Goal: Task Accomplishment & Management: Manage account settings

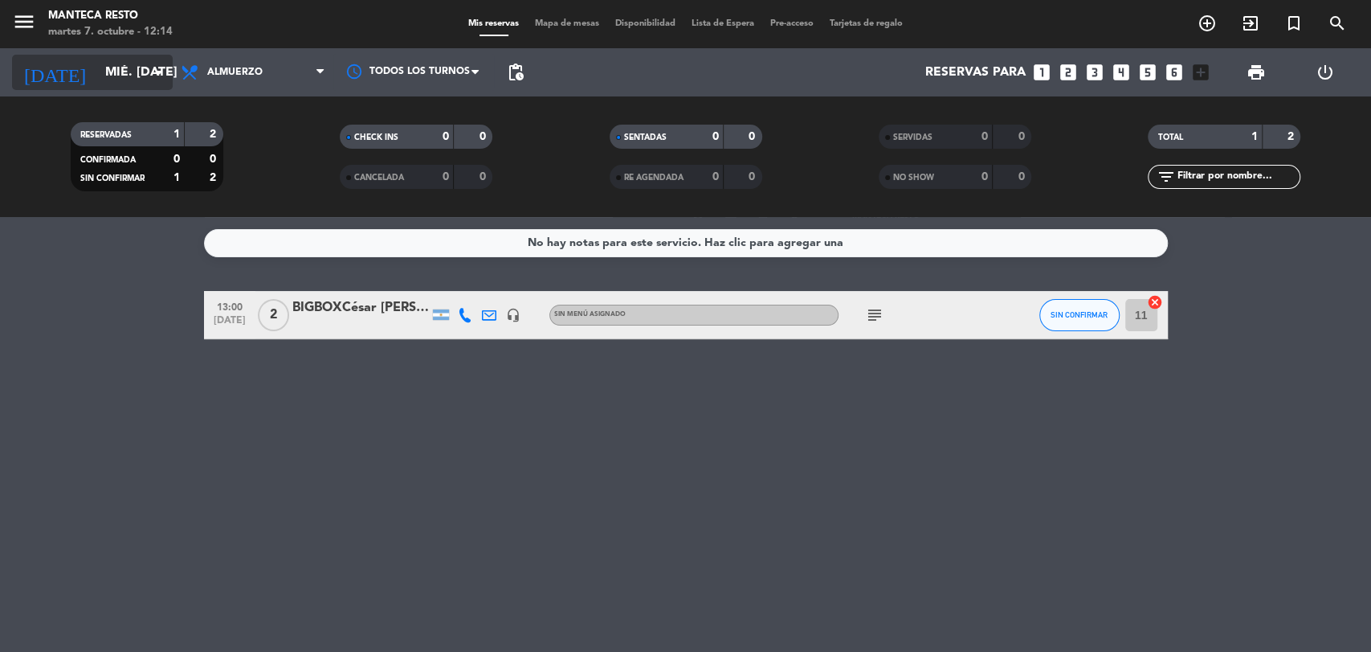
click at [127, 71] on input "mié. [DATE]" at bounding box center [182, 72] width 170 height 31
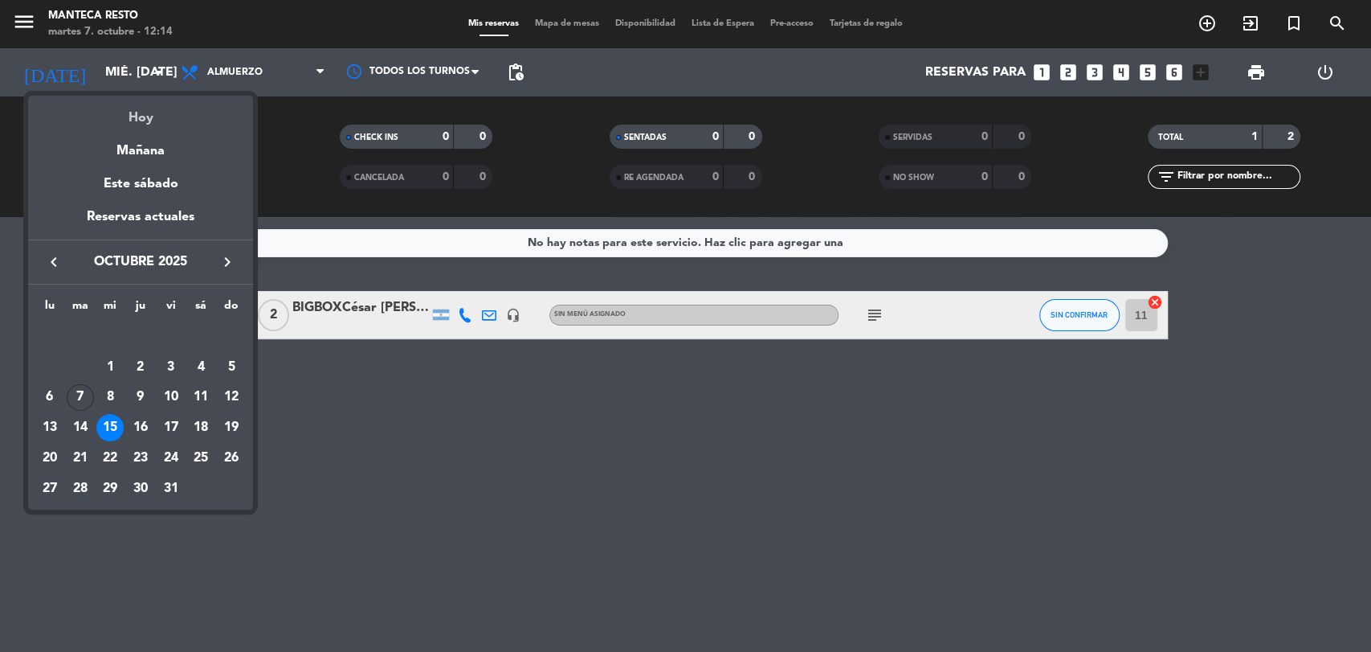
click at [144, 112] on div "Hoy" at bounding box center [140, 112] width 225 height 33
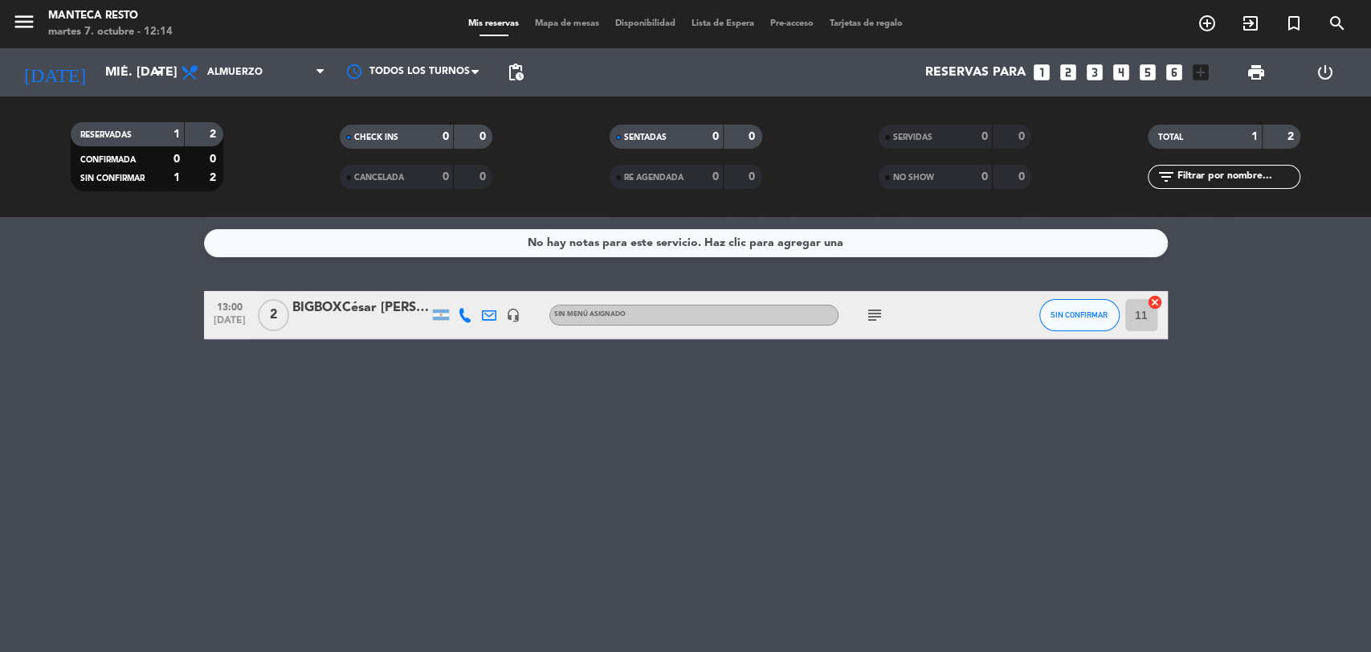
type input "[DATE] oct."
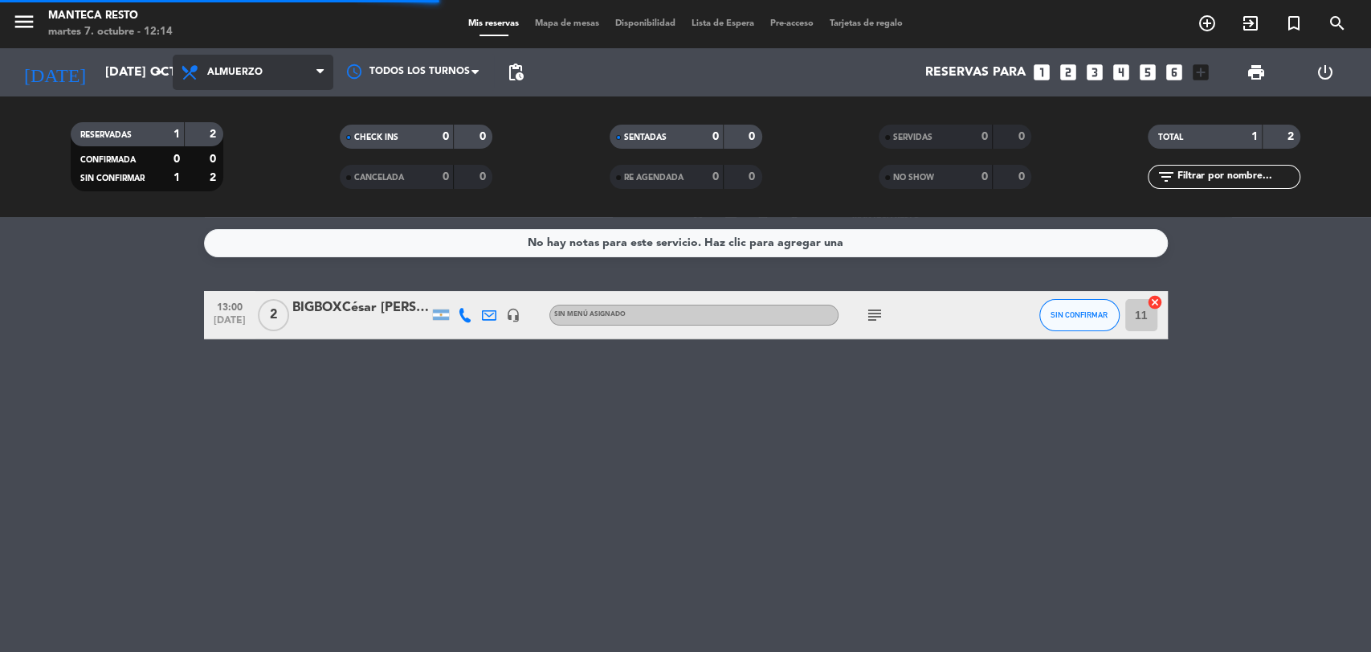
click at [260, 80] on span "Almuerzo" at bounding box center [253, 72] width 161 height 35
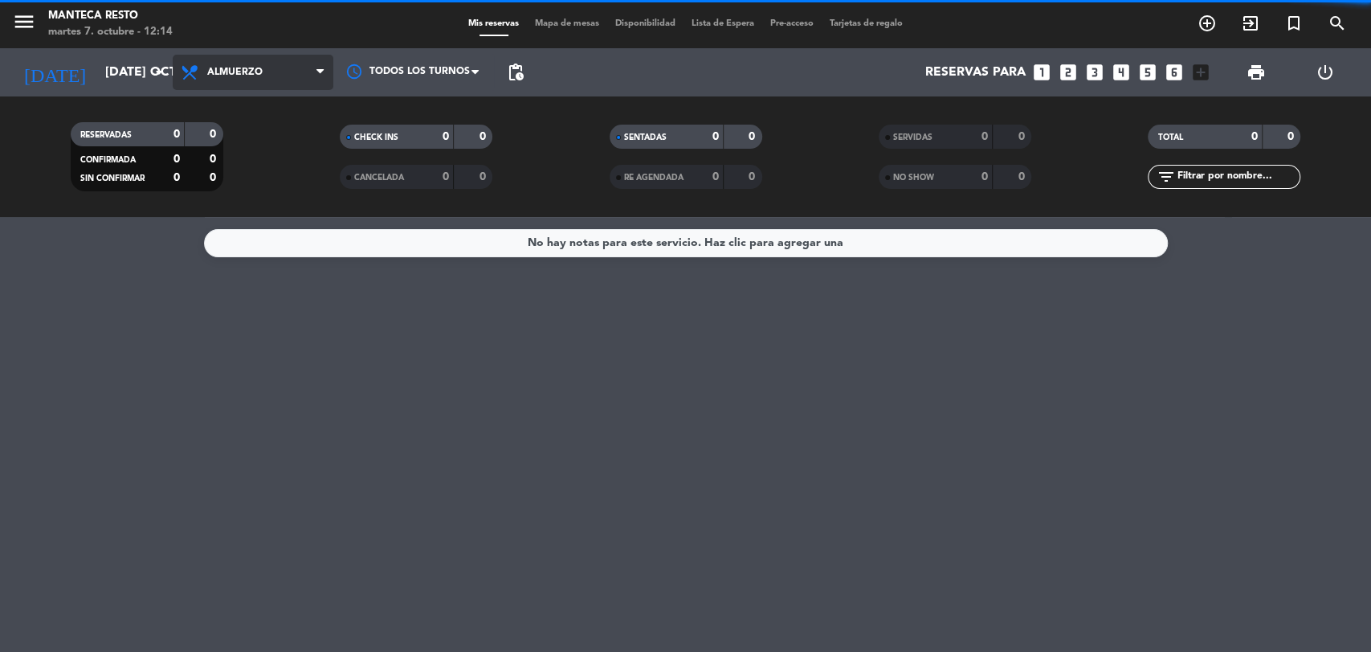
click at [270, 79] on span "Almuerzo" at bounding box center [253, 72] width 161 height 35
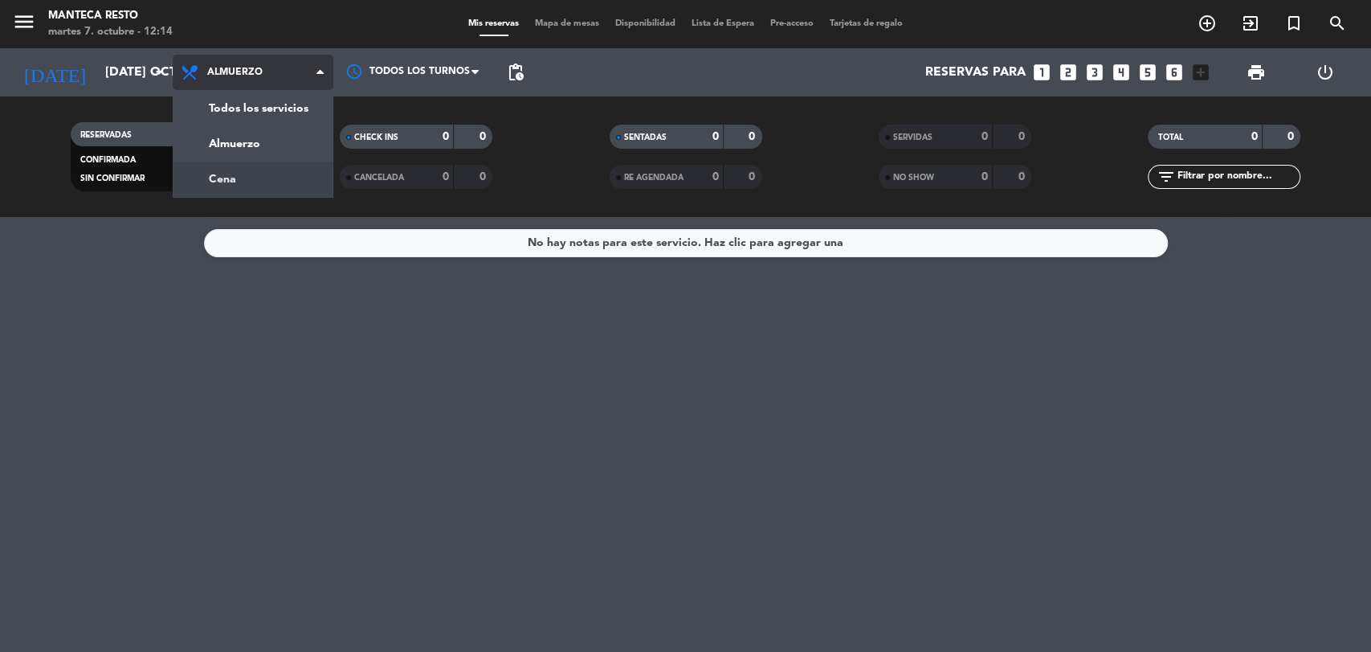
click at [270, 162] on div "menu Manteca Resto martes 7. octubre - 12:14 Mis reservas Mapa de mesas Disponi…" at bounding box center [685, 108] width 1371 height 217
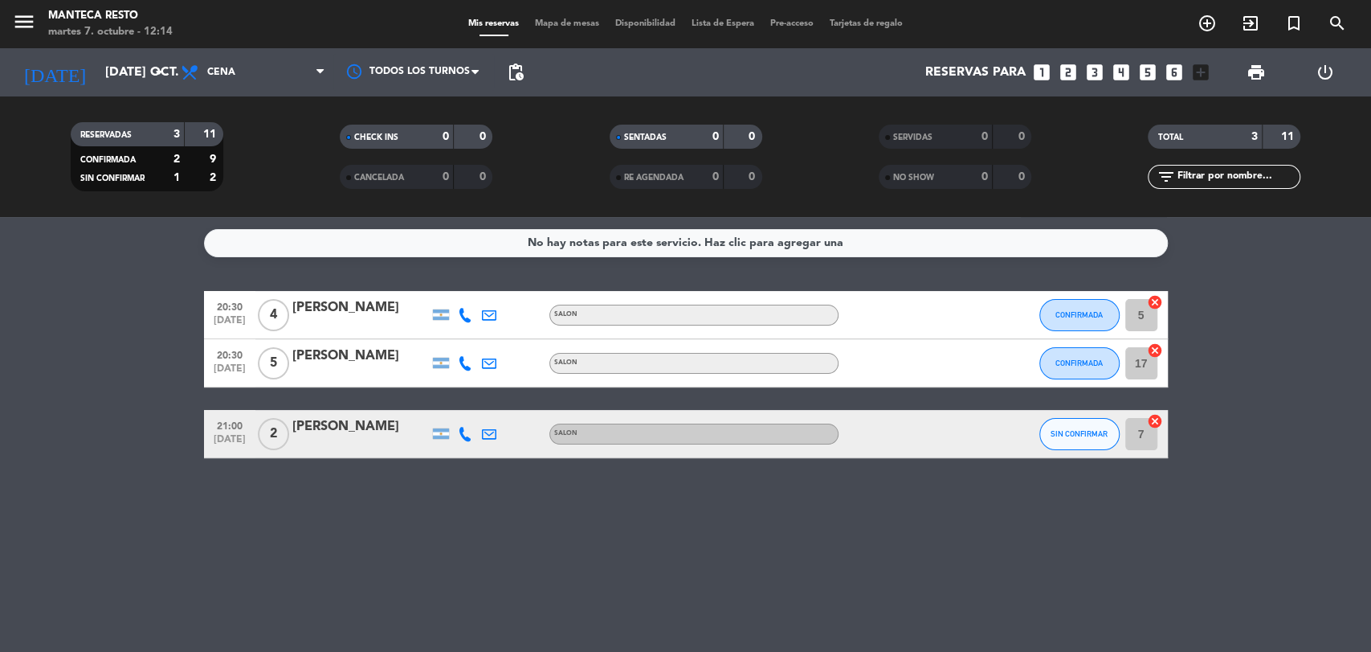
click at [577, 21] on span "Mapa de mesas" at bounding box center [567, 23] width 80 height 9
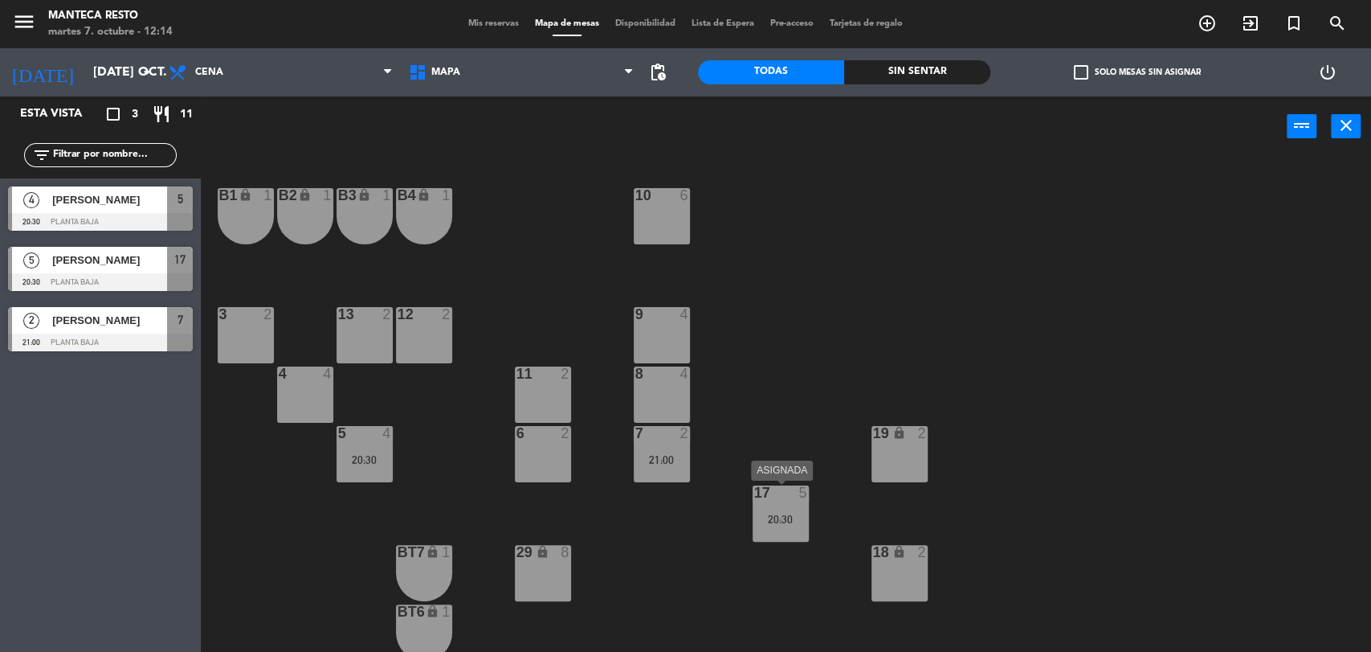
click at [771, 509] on div "17 5 20:30" at bounding box center [781, 513] width 56 height 56
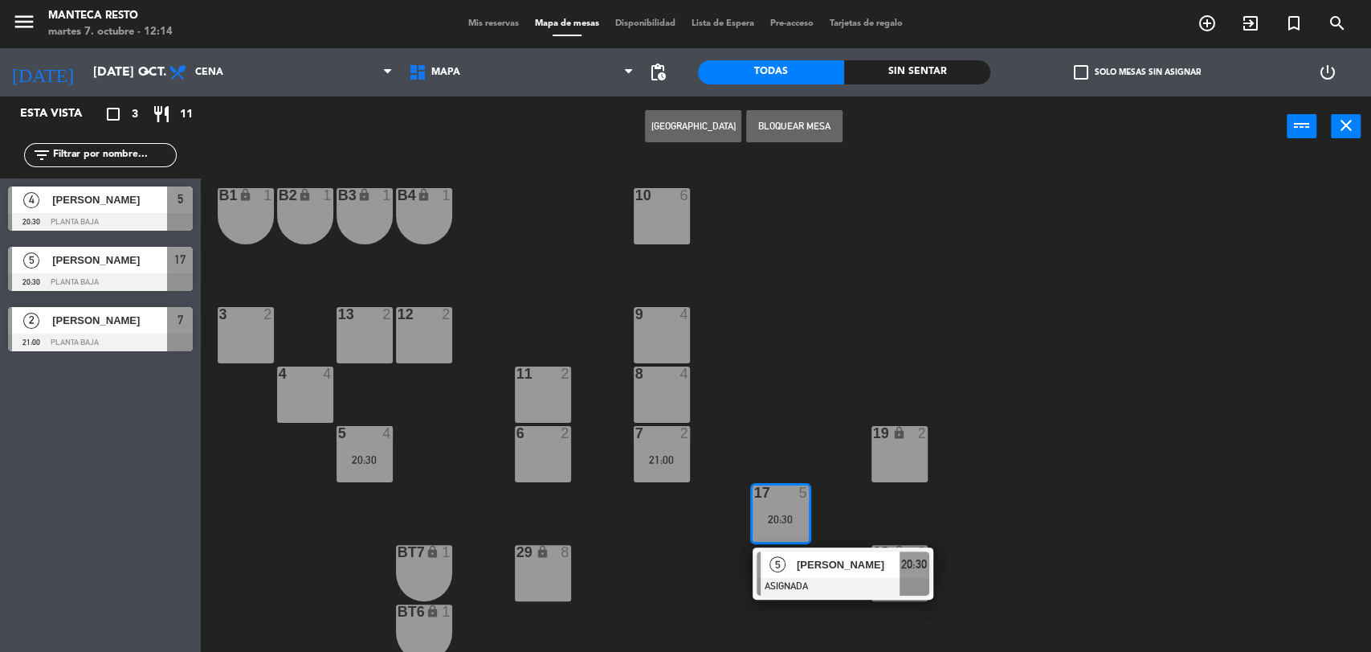
click at [796, 578] on div at bounding box center [843, 587] width 173 height 18
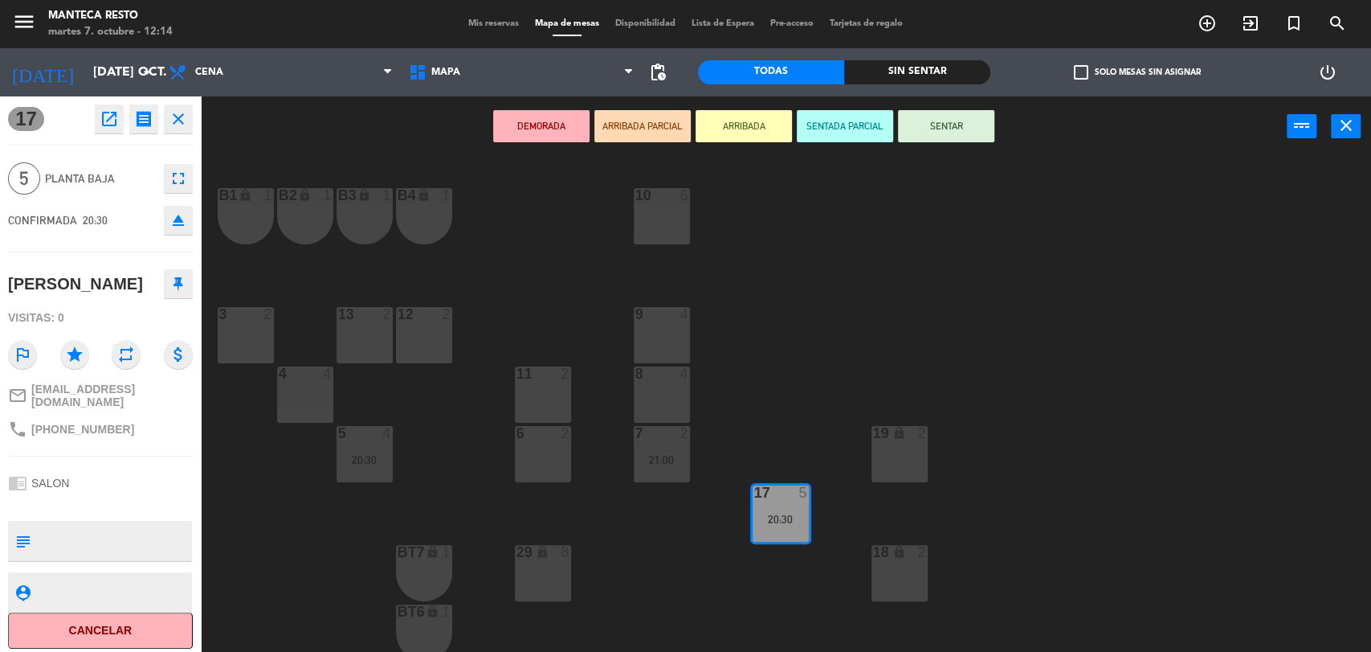
click at [653, 244] on div "10 6 B1 lock 1 B2 lock 1 B3 lock 1 B4 lock 1 3 2 12 2 9 4 13 2 4 4 11 2 8 4 5 4…" at bounding box center [792, 406] width 1157 height 495
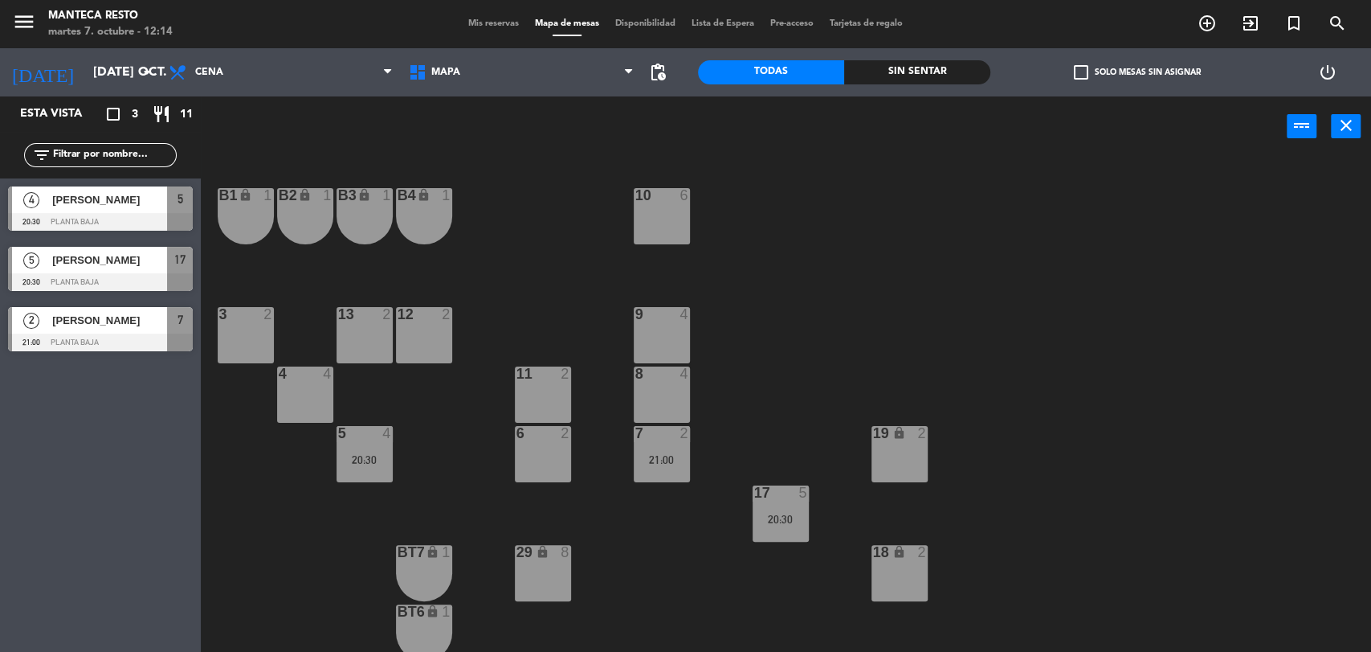
click at [656, 230] on div "10 6" at bounding box center [662, 216] width 56 height 56
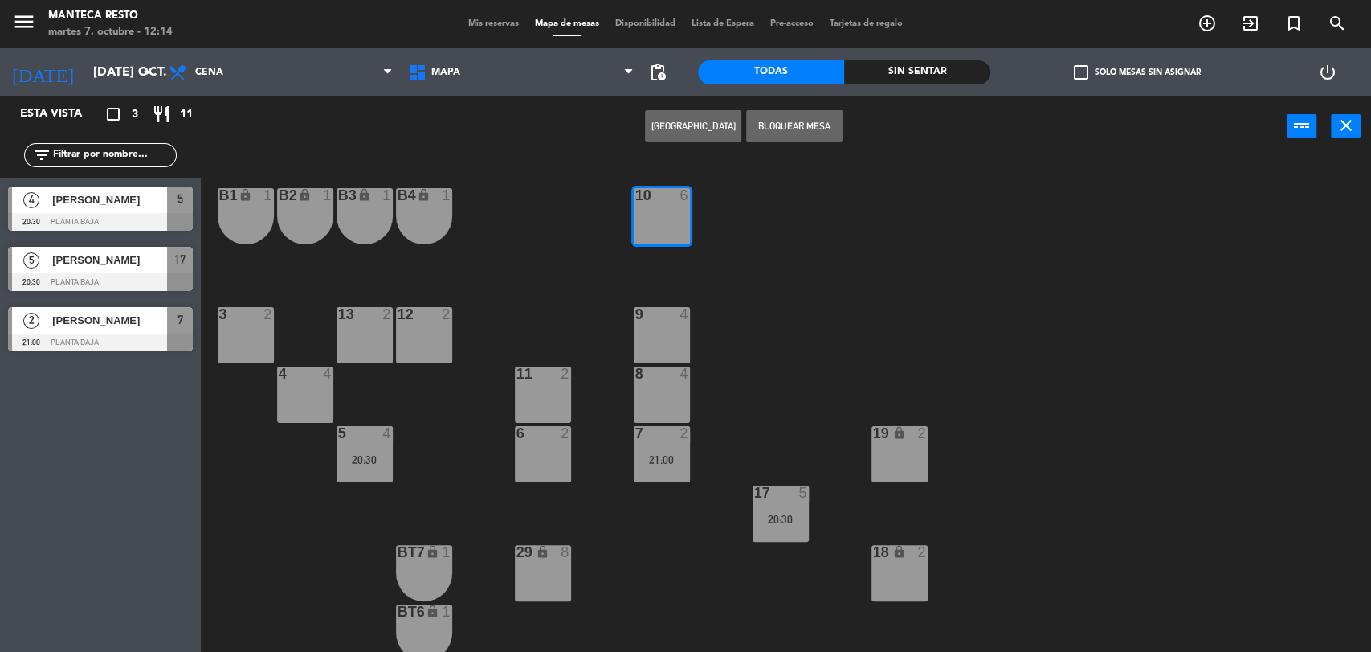
drag, startPoint x: 784, startPoint y: 415, endPoint x: 793, endPoint y: 500, distance: 86.4
click at [784, 422] on div "10 6 B1 lock 1 B2 lock 1 B3 lock 1 B4 lock 1 3 2 12 2 9 4 13 2 4 4 11 2 8 4 5 4…" at bounding box center [792, 406] width 1157 height 495
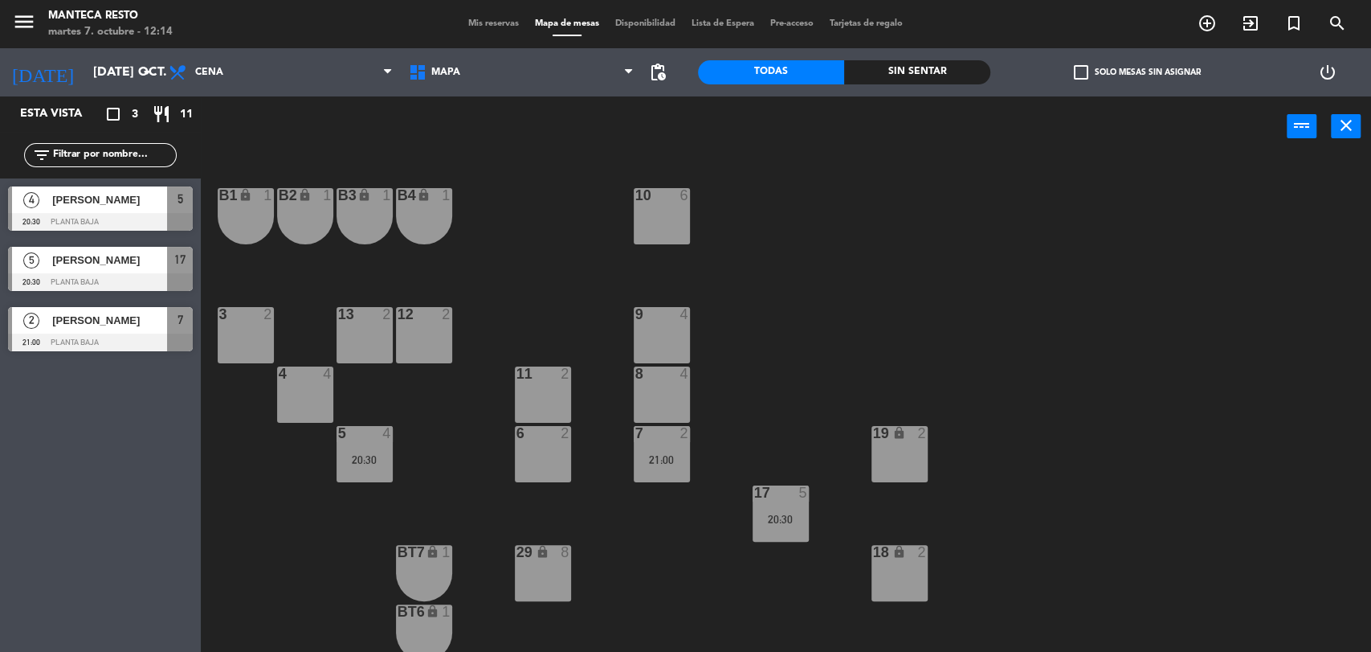
click at [792, 509] on div "17 5 20:30" at bounding box center [781, 513] width 56 height 56
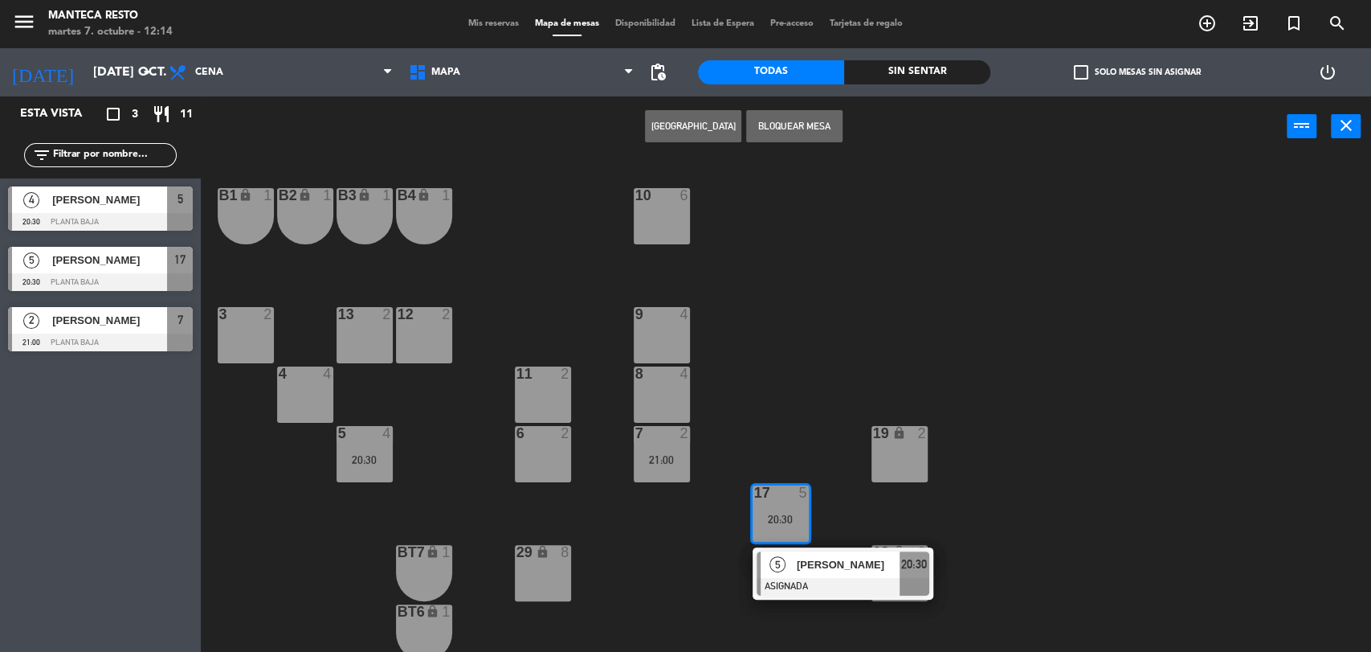
drag, startPoint x: 803, startPoint y: 571, endPoint x: 792, endPoint y: 541, distance: 31.8
click at [803, 568] on div "5 [PERSON_NAME] ASIGNADA 20:30" at bounding box center [843, 573] width 205 height 52
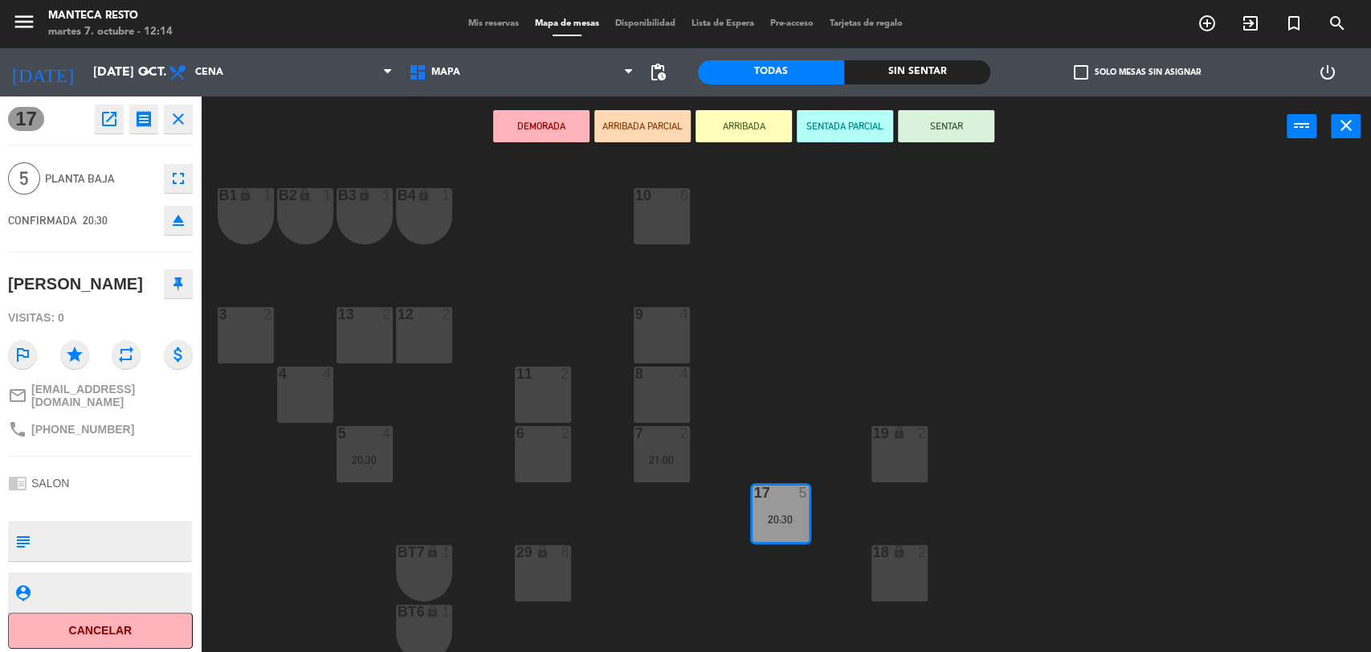
click at [657, 236] on div "10 6" at bounding box center [662, 216] width 56 height 56
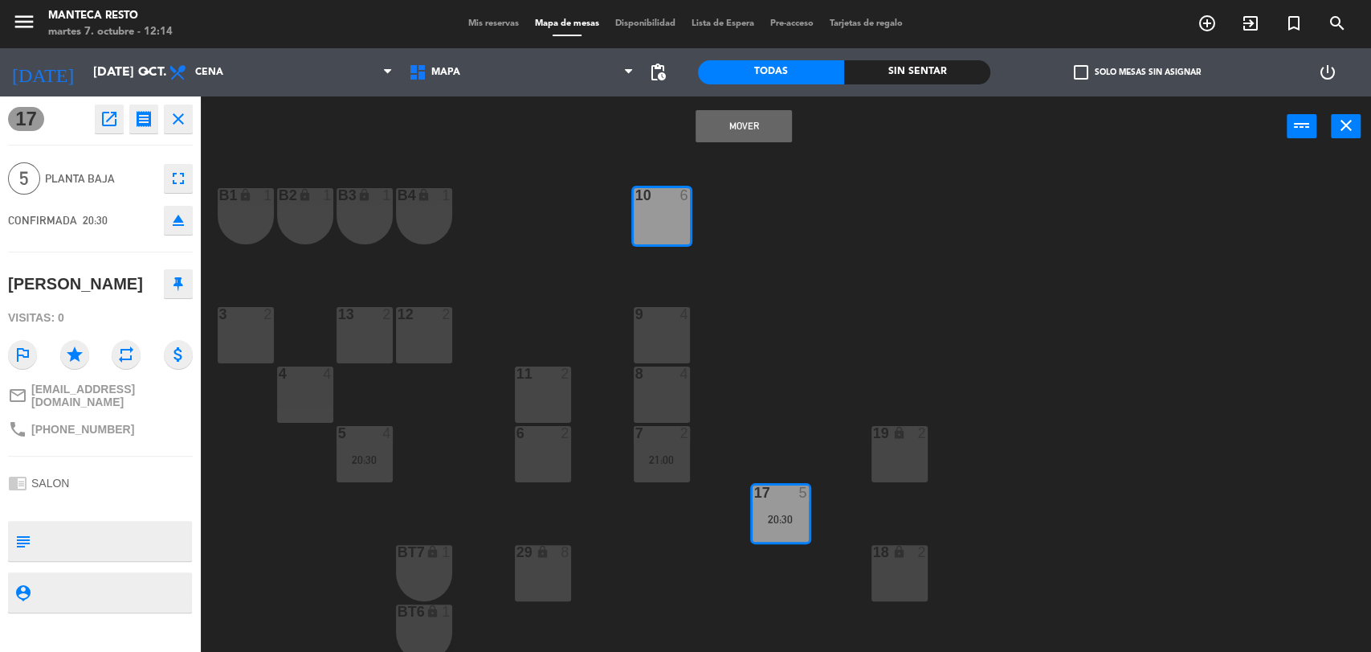
click at [765, 132] on button "Mover" at bounding box center [744, 126] width 96 height 32
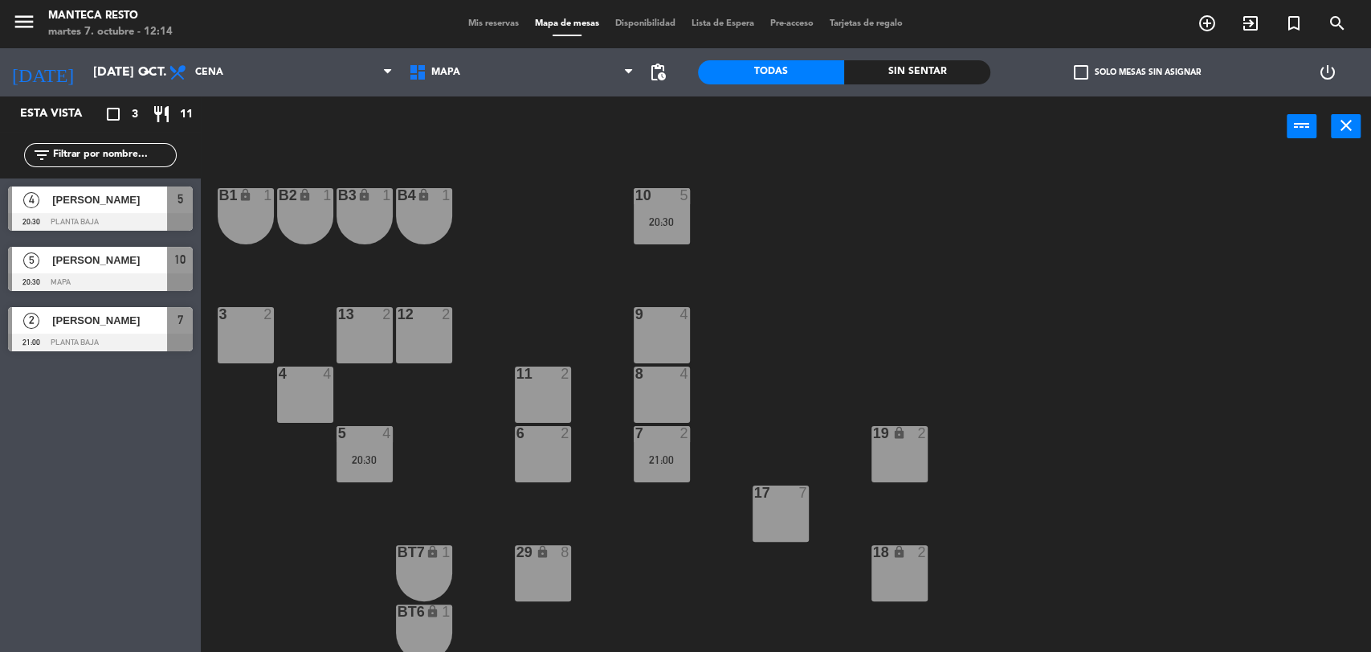
click at [216, 326] on div "10 5 20:30 B1 lock 1 B2 lock 1 B3 lock 1 B4 lock 1 3 2 12 2 9 4 13 2 4 4 11 2 8…" at bounding box center [792, 406] width 1157 height 495
drag, startPoint x: 366, startPoint y: 477, endPoint x: 373, endPoint y: 486, distance: 10.9
click at [368, 479] on div "5 4 20:30" at bounding box center [365, 454] width 56 height 56
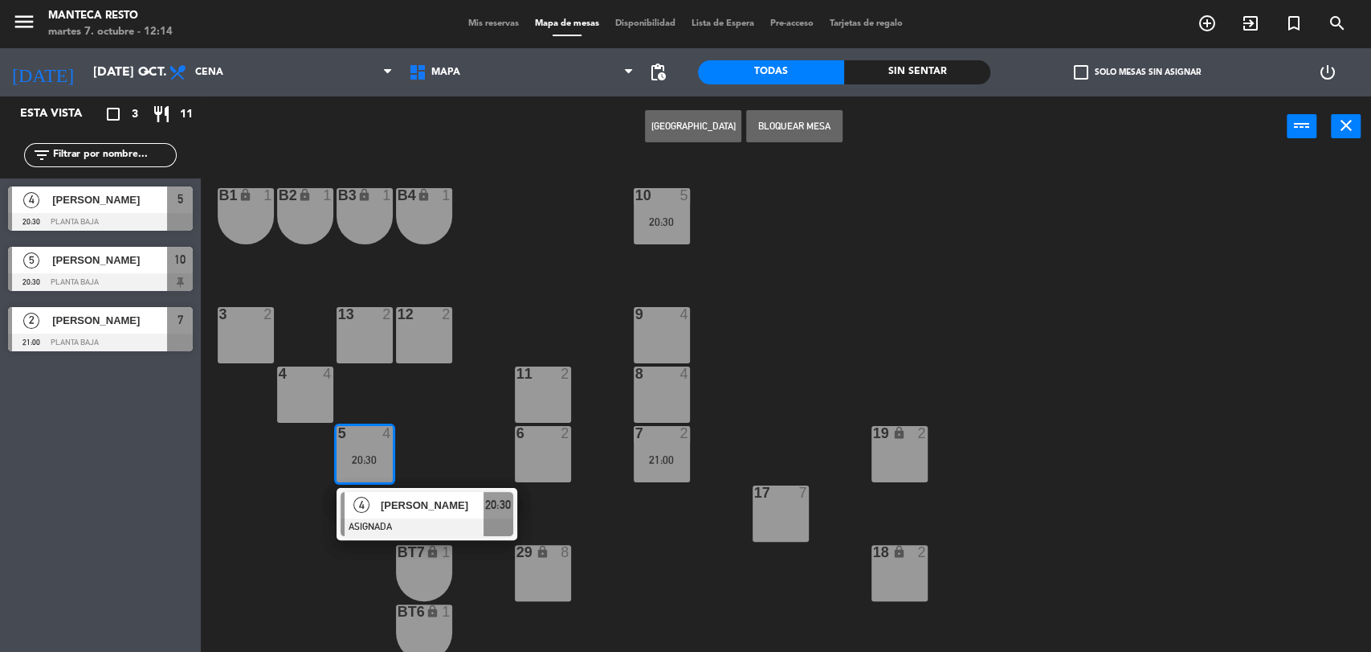
drag, startPoint x: 402, startPoint y: 533, endPoint x: 526, endPoint y: 478, distance: 135.2
click at [404, 533] on div "4 [PERSON_NAME] ASIGNADA 20:30" at bounding box center [427, 514] width 205 height 52
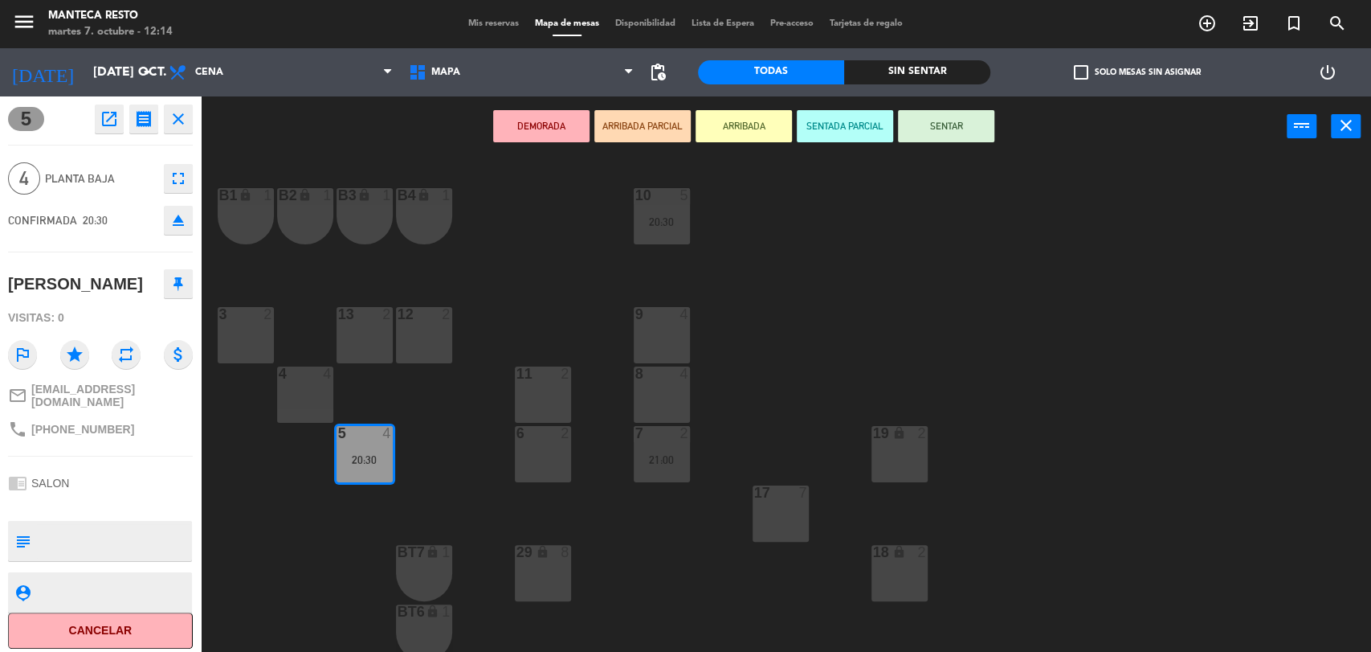
click at [649, 390] on div "8 4" at bounding box center [662, 394] width 56 height 56
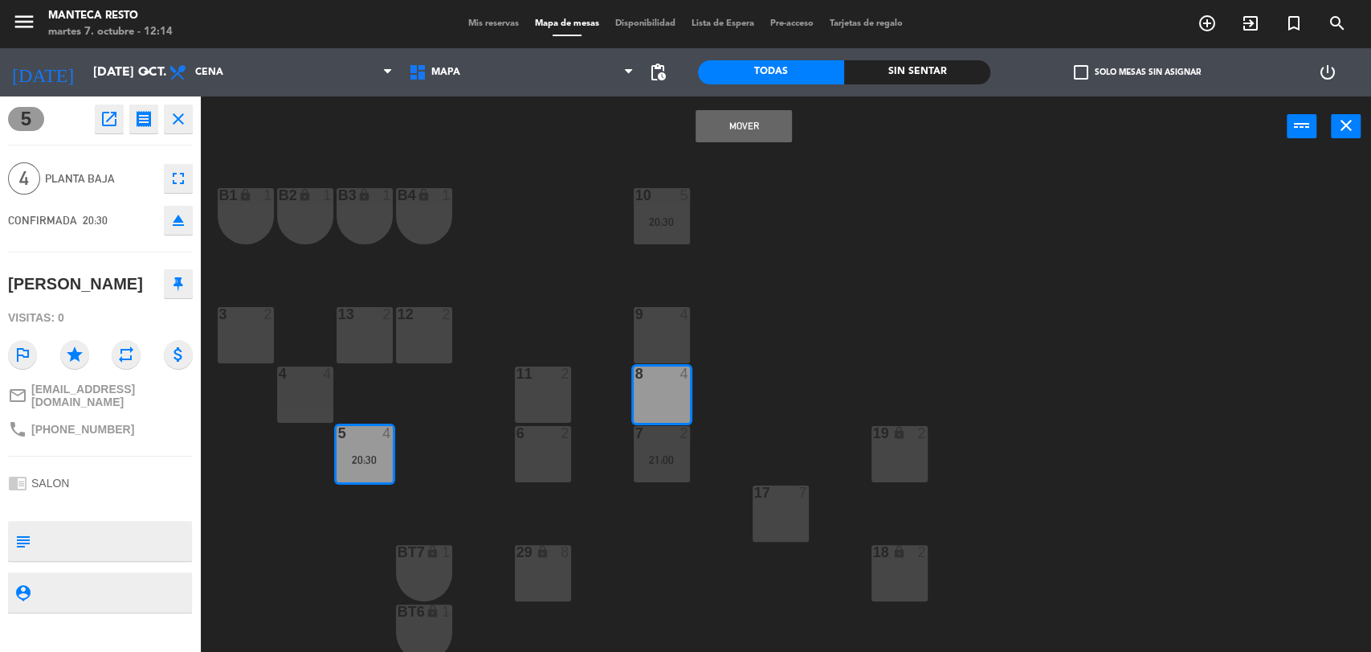
click at [746, 129] on button "Mover" at bounding box center [744, 126] width 96 height 32
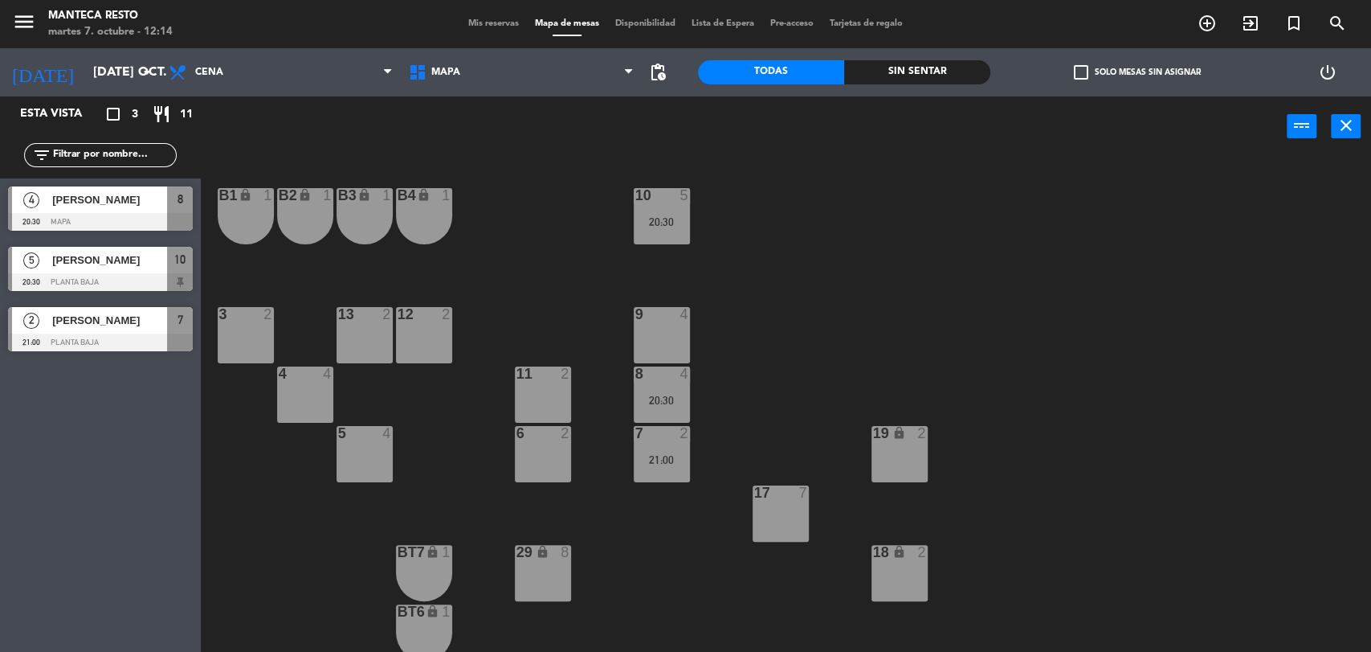
click at [292, 400] on div "4 4" at bounding box center [305, 394] width 56 height 56
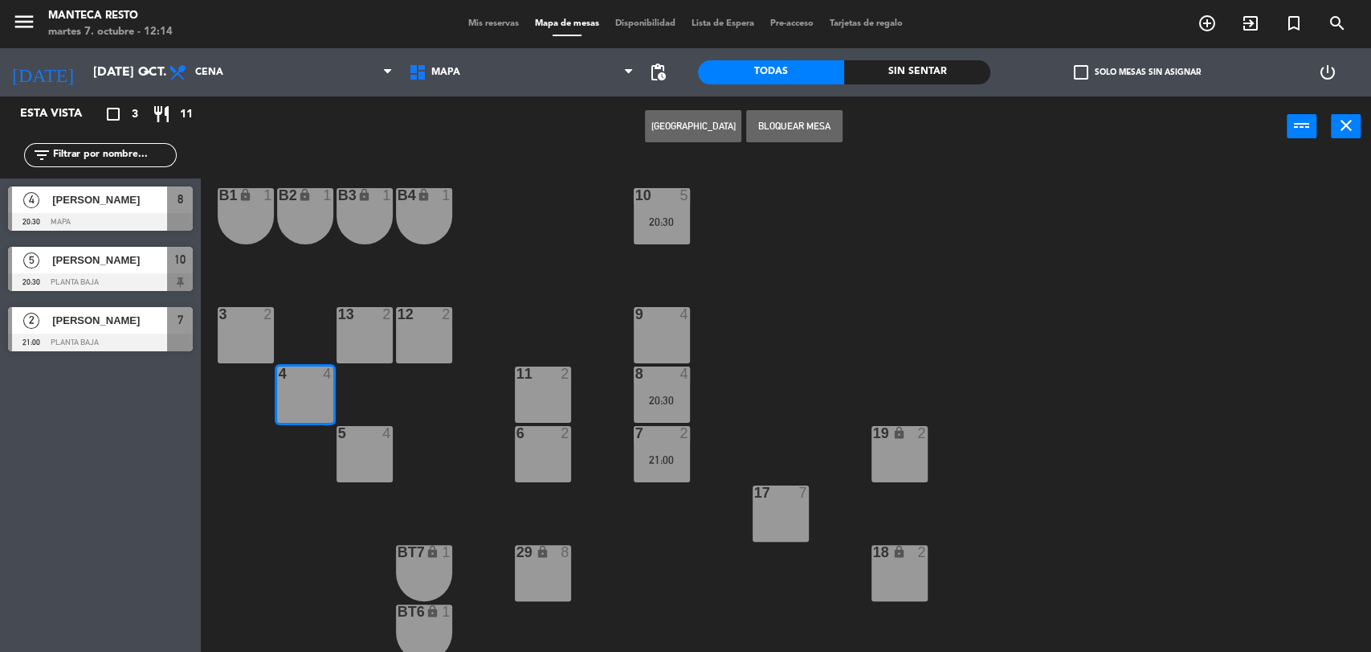
click at [694, 125] on button "[GEOGRAPHIC_DATA]" at bounding box center [693, 126] width 96 height 32
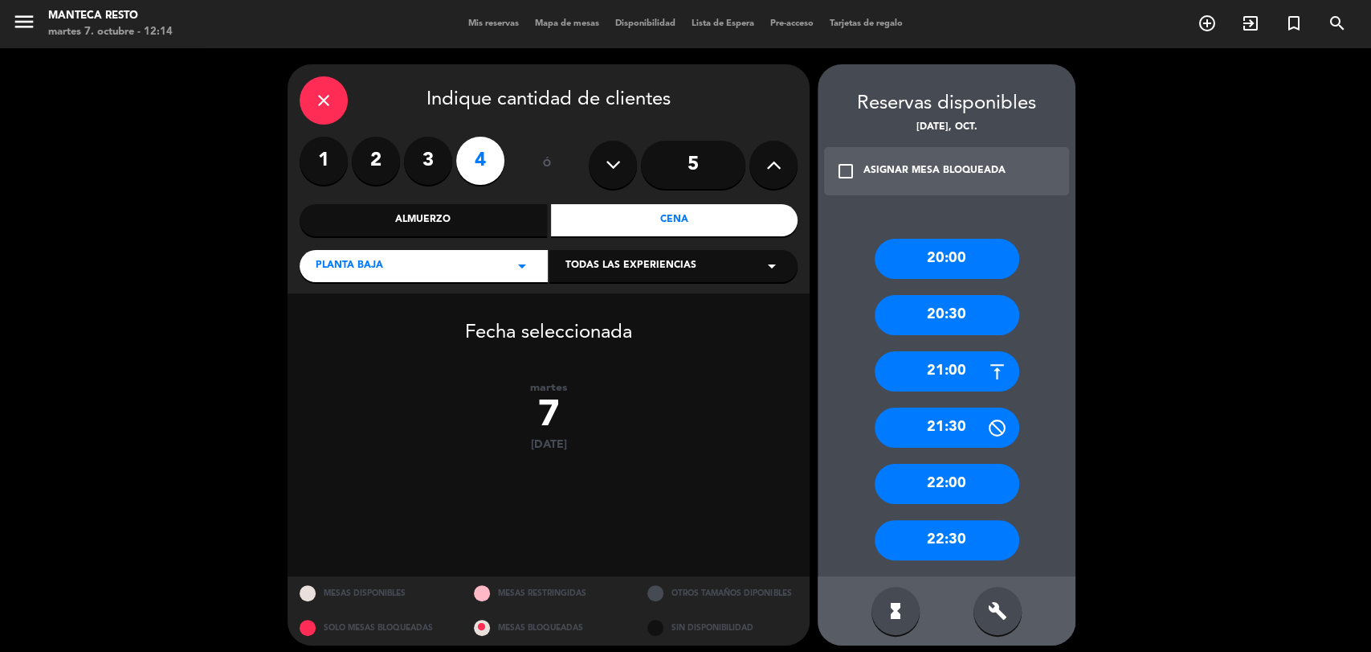
click at [946, 317] on div "20:30" at bounding box center [947, 315] width 145 height 40
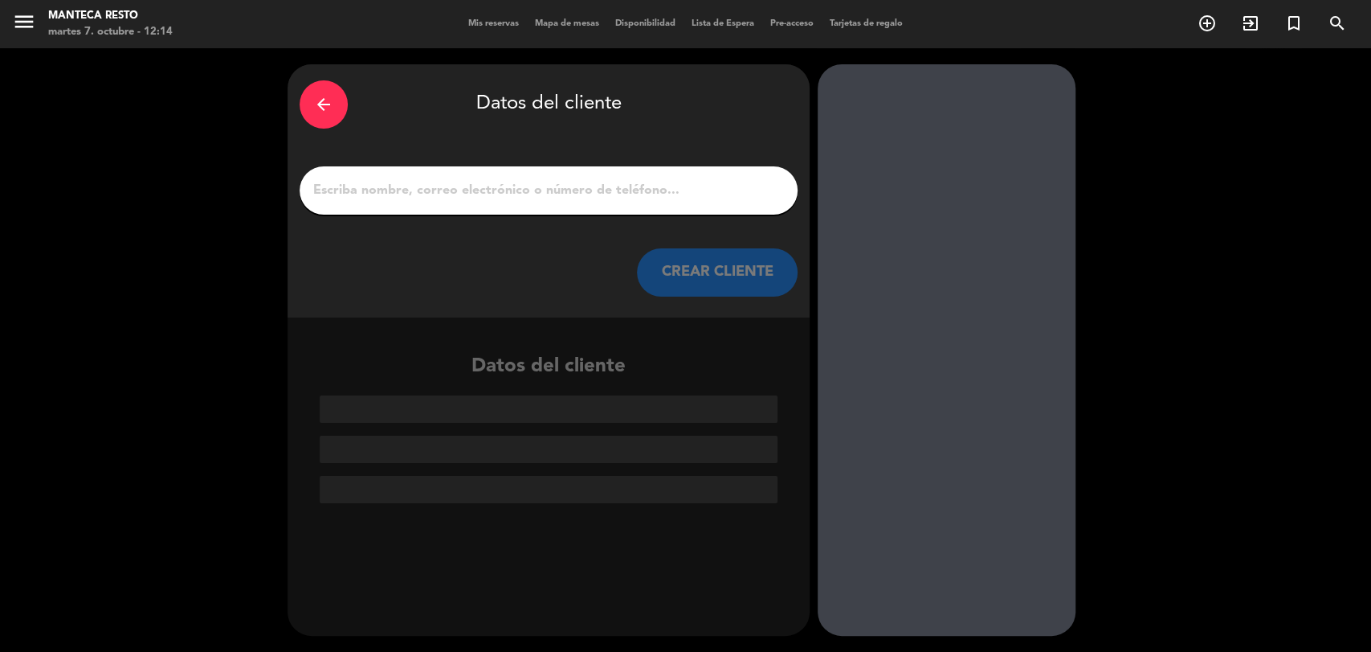
click at [541, 176] on div at bounding box center [549, 190] width 498 height 48
drag, startPoint x: 652, startPoint y: 212, endPoint x: 656, endPoint y: 196, distance: 16.6
click at [656, 197] on div at bounding box center [549, 190] width 498 height 48
click at [656, 196] on input "1" at bounding box center [549, 190] width 474 height 22
paste input "[PERSON_NAME]"
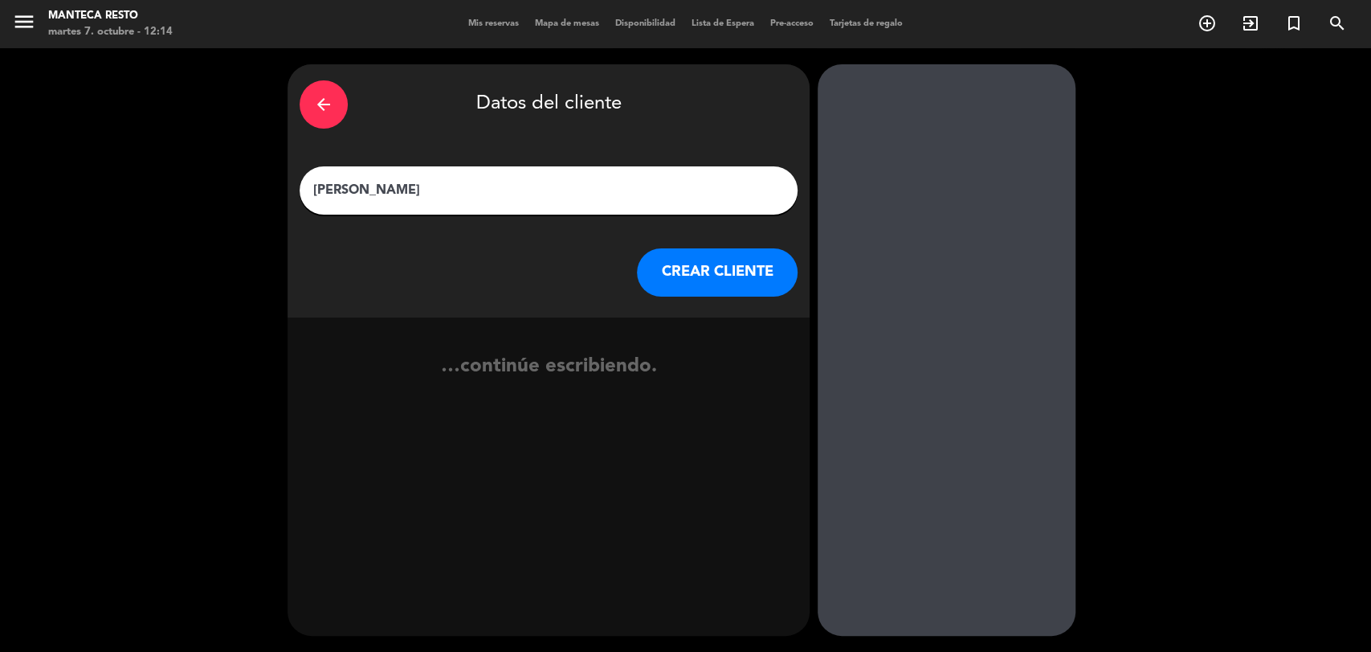
type input "[PERSON_NAME]"
click at [707, 257] on button "CREAR CLIENTE" at bounding box center [717, 272] width 161 height 48
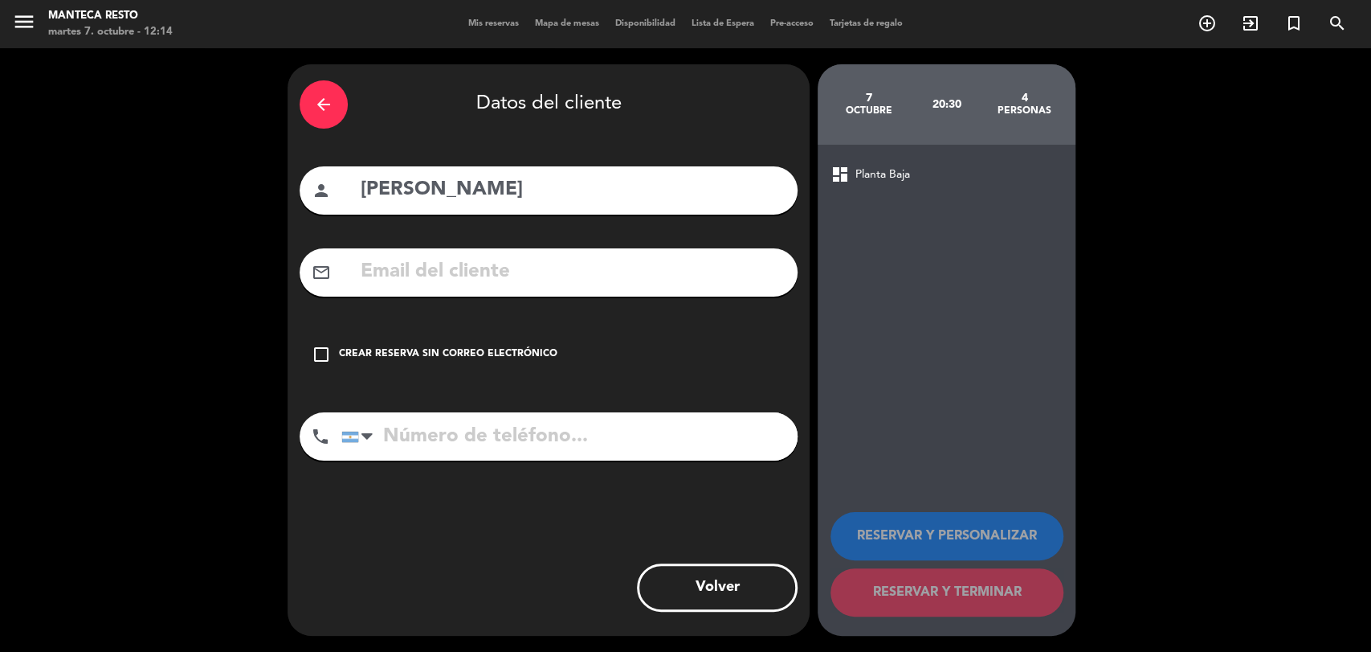
click at [523, 281] on input "text" at bounding box center [572, 271] width 427 height 33
paste input "[PHONE_NUMBER]"
type input "[PHONE_NUMBER]"
click at [460, 435] on input "tel" at bounding box center [569, 436] width 456 height 48
paste input "[PHONE_NUMBER]"
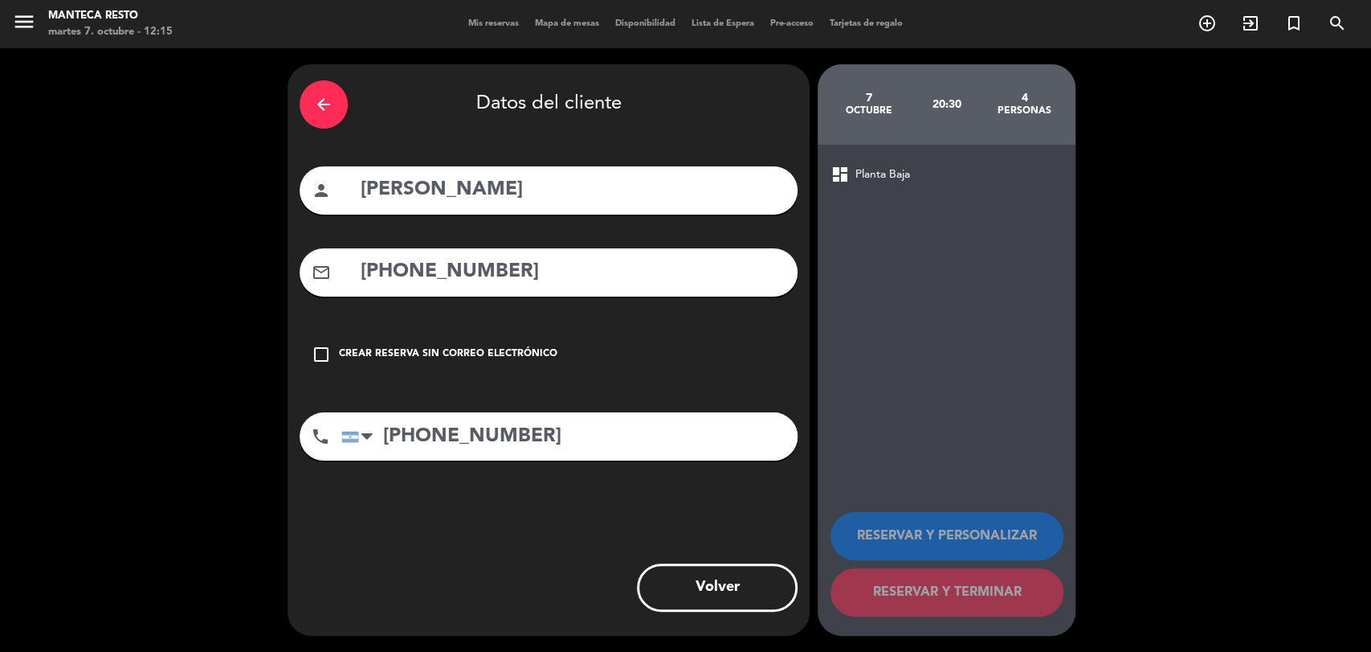
type input "[PHONE_NUMBER]"
drag, startPoint x: 11, startPoint y: 264, endPoint x: 2, endPoint y: 264, distance: 8.8
click at [2, 264] on div "arrow_back Datos del cliente person [PERSON_NAME] mail_outline [PHONE_NUMBER] c…" at bounding box center [685, 349] width 1371 height 603
click at [463, 288] on input "text" at bounding box center [572, 271] width 427 height 33
paste input "[EMAIL_ADDRESS][DOMAIN_NAME]"
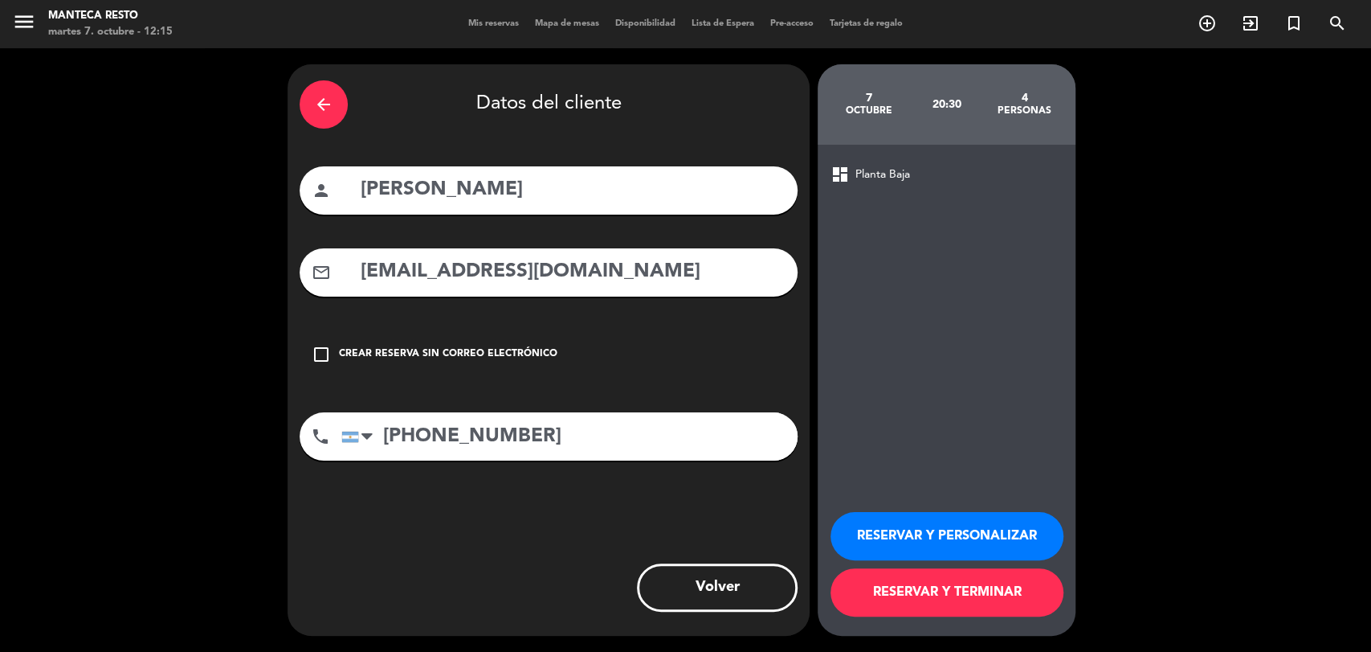
type input "[EMAIL_ADDRESS][DOMAIN_NAME]"
click at [991, 607] on button "RESERVAR Y TERMINAR" at bounding box center [947, 592] width 233 height 48
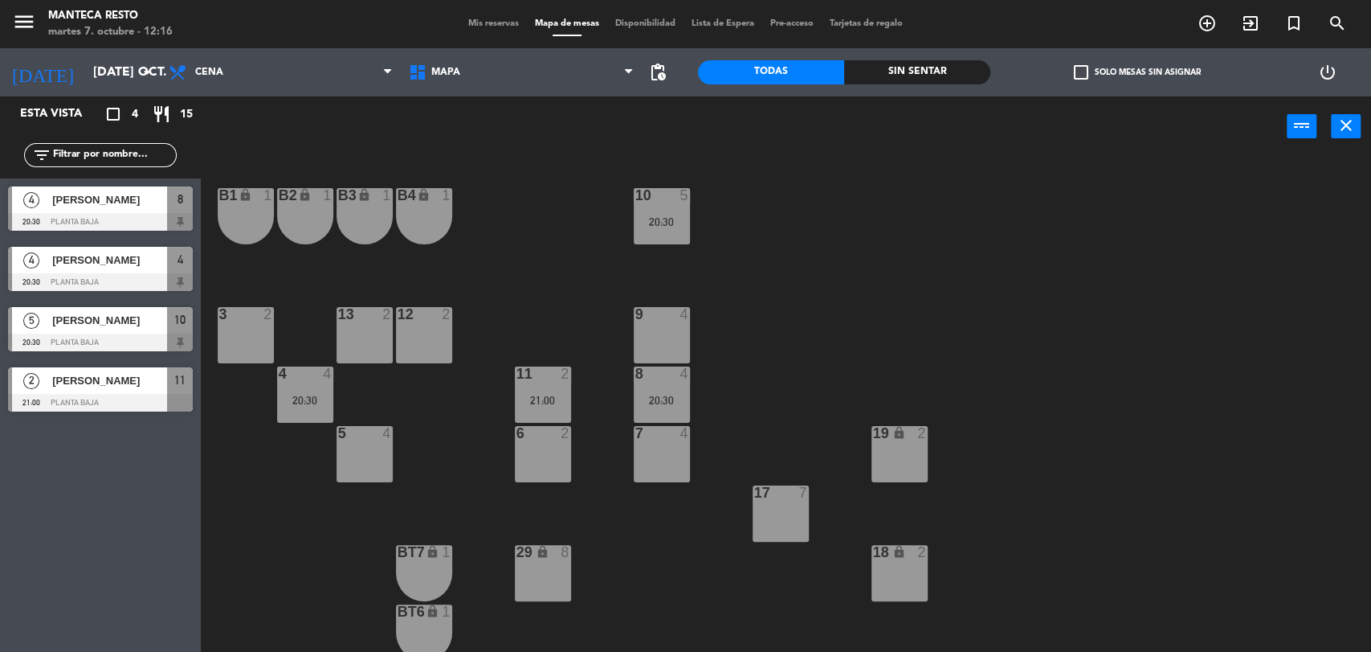
click at [439, 411] on div "10 5 20:30 B1 lock 1 B2 lock 1 B3 lock 1 B4 lock 1 3 2 12 2 9 4 13 2 4 4 20:30 …" at bounding box center [792, 406] width 1157 height 495
click at [251, 80] on span "Cena" at bounding box center [281, 72] width 240 height 35
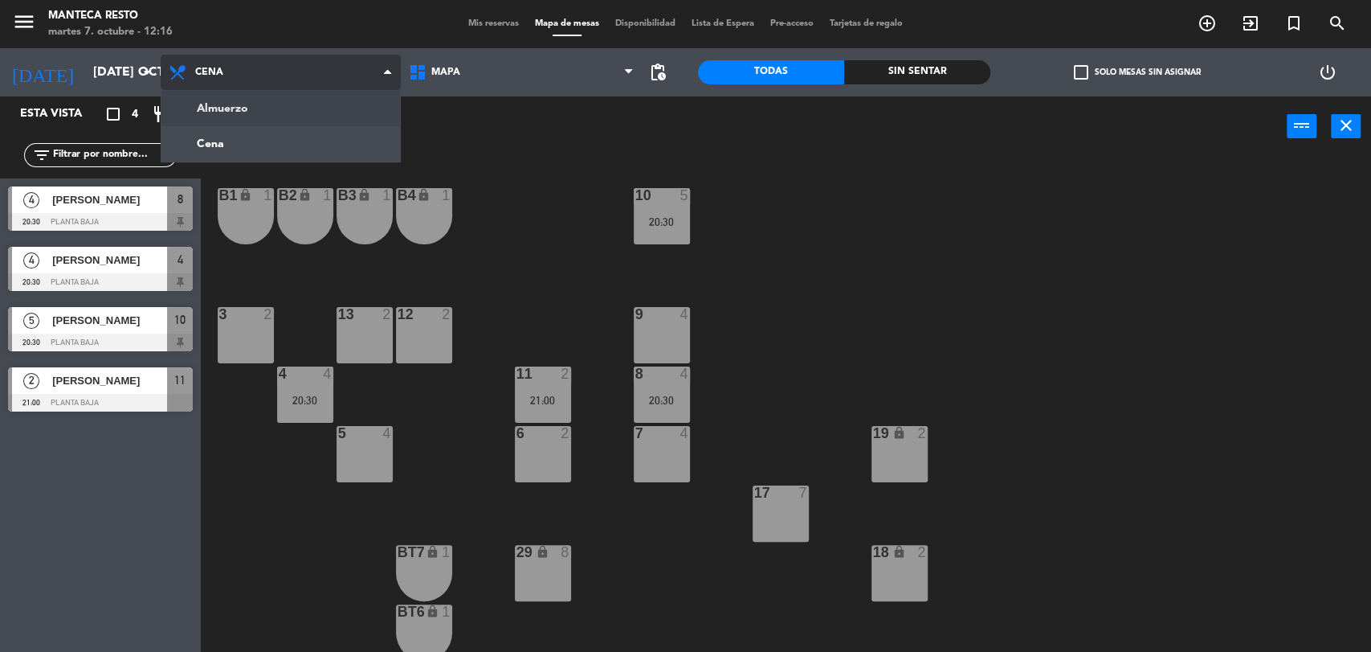
click at [258, 109] on ng-component "menu Manteca Resto martes 7. octubre - 12:16 Mis reservas Mapa de mesas Disponi…" at bounding box center [685, 327] width 1371 height 654
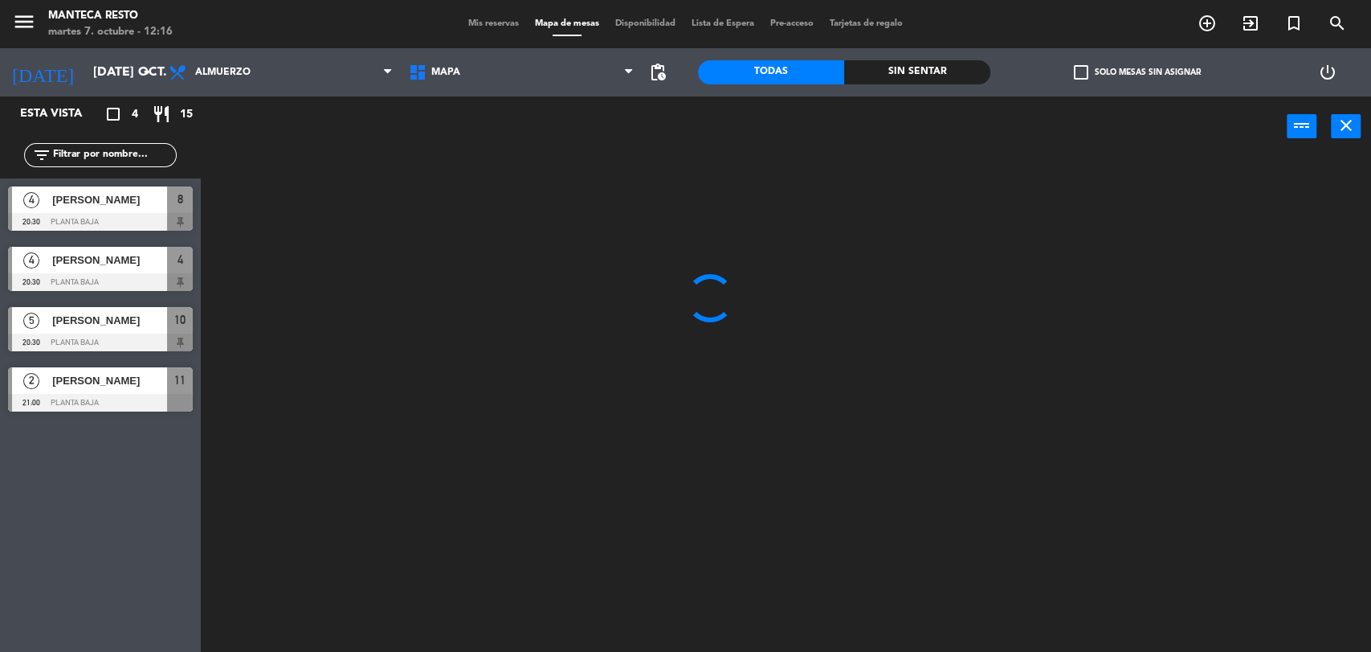
click at [505, 21] on span "Mis reservas" at bounding box center [493, 23] width 67 height 9
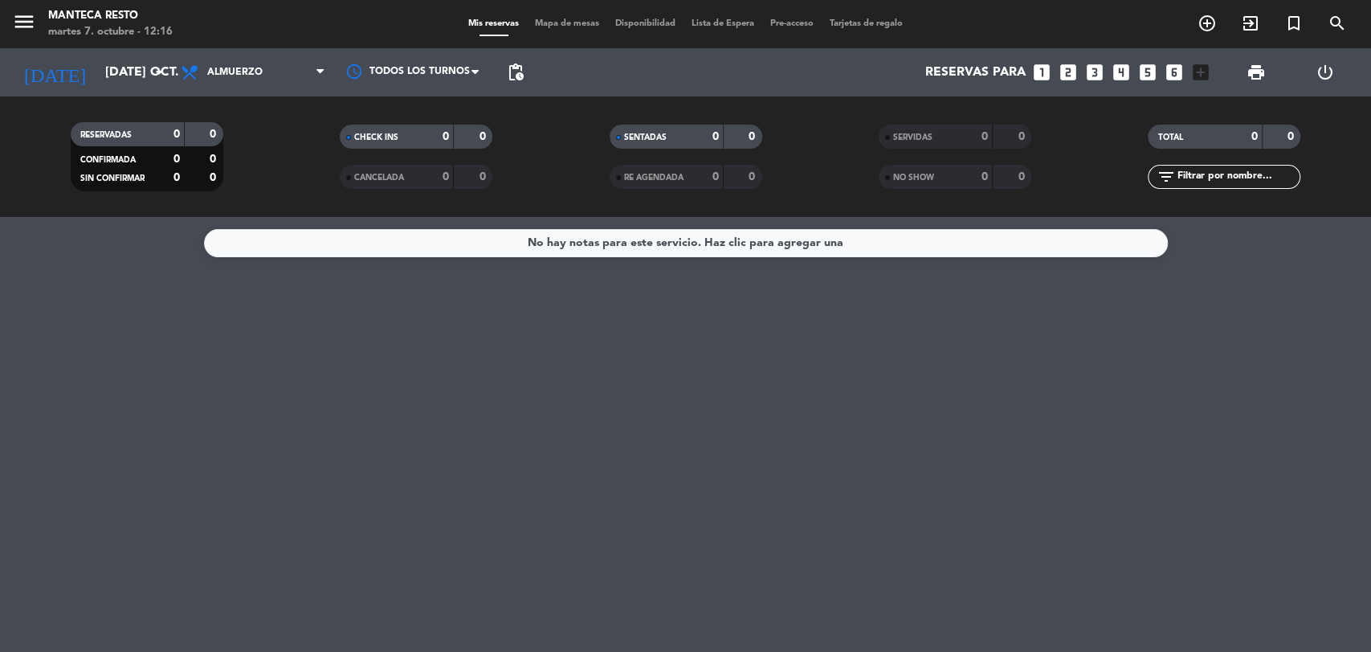
click at [586, 23] on span "Mapa de mesas" at bounding box center [567, 23] width 80 height 9
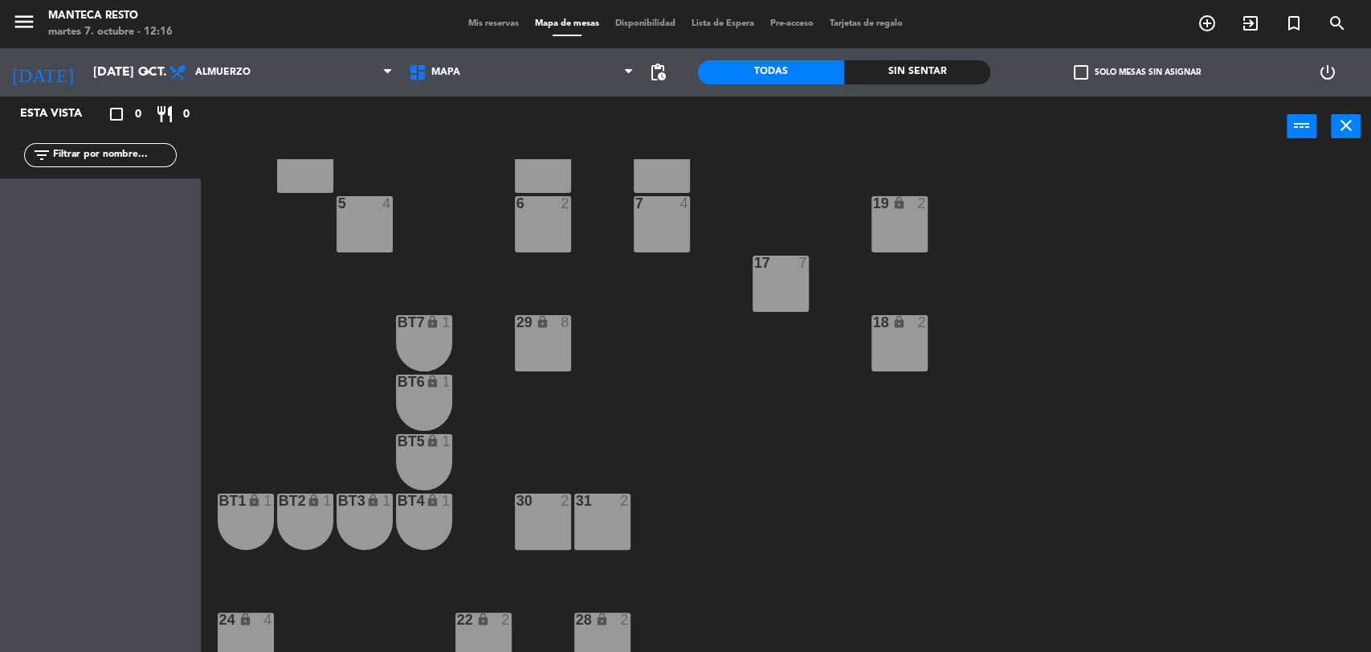
scroll to position [238, 0]
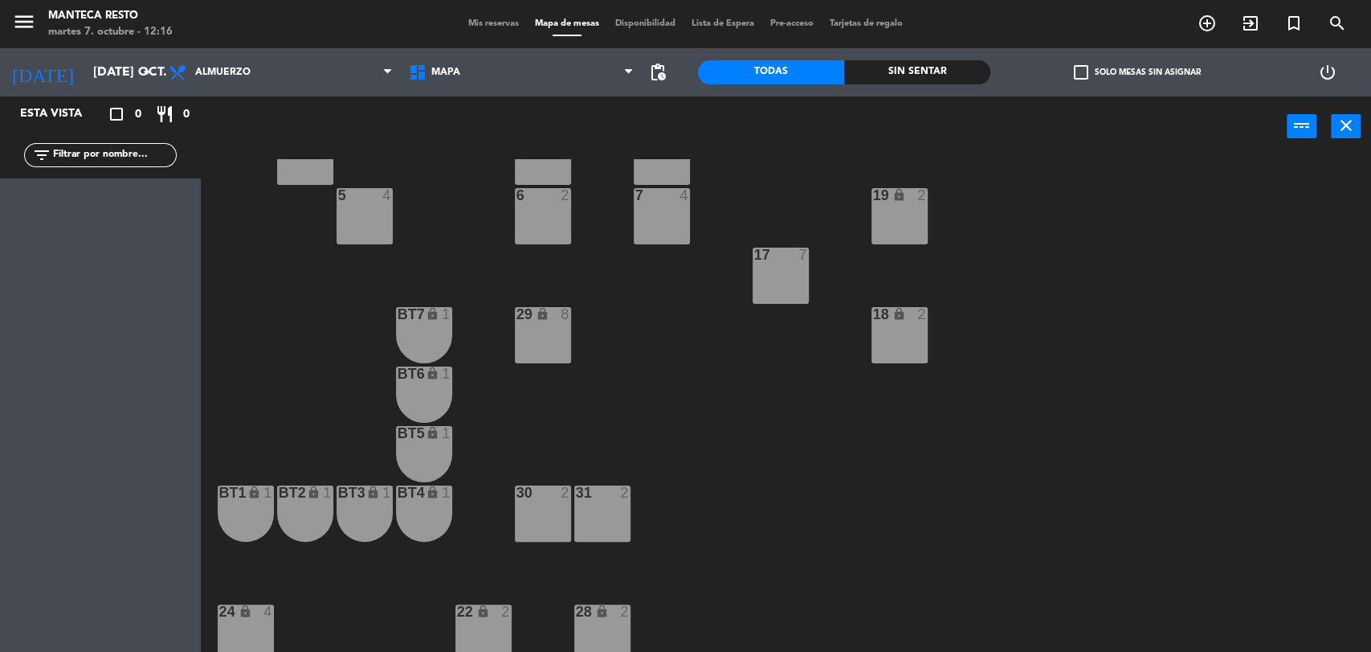
click at [590, 519] on div "31 2" at bounding box center [602, 513] width 56 height 56
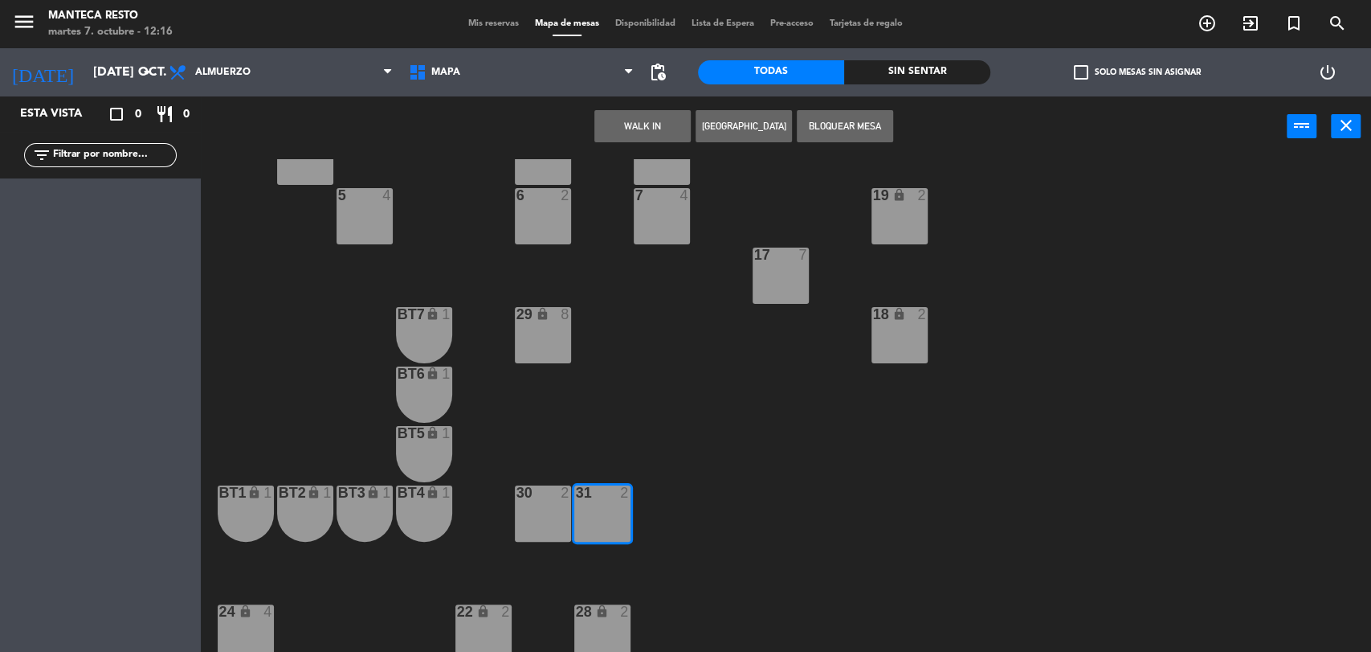
click at [664, 130] on button "WALK IN" at bounding box center [642, 126] width 96 height 32
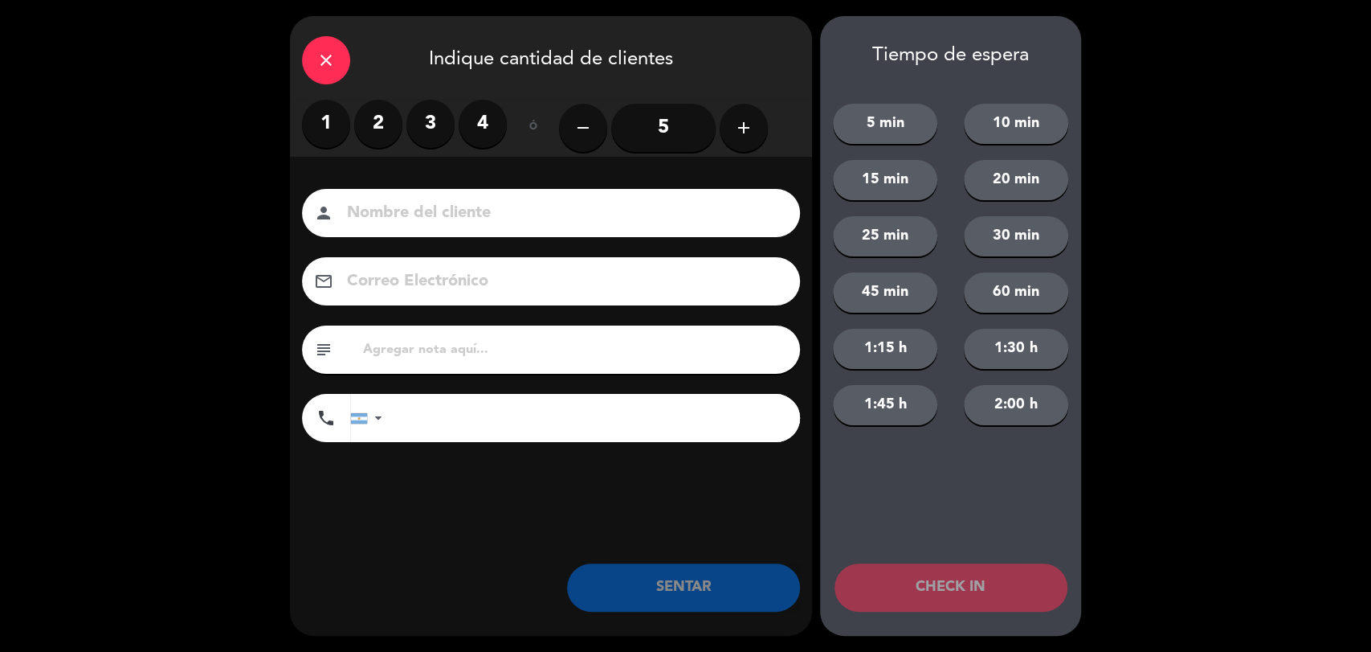
click at [391, 131] on label "2" at bounding box center [378, 124] width 48 height 48
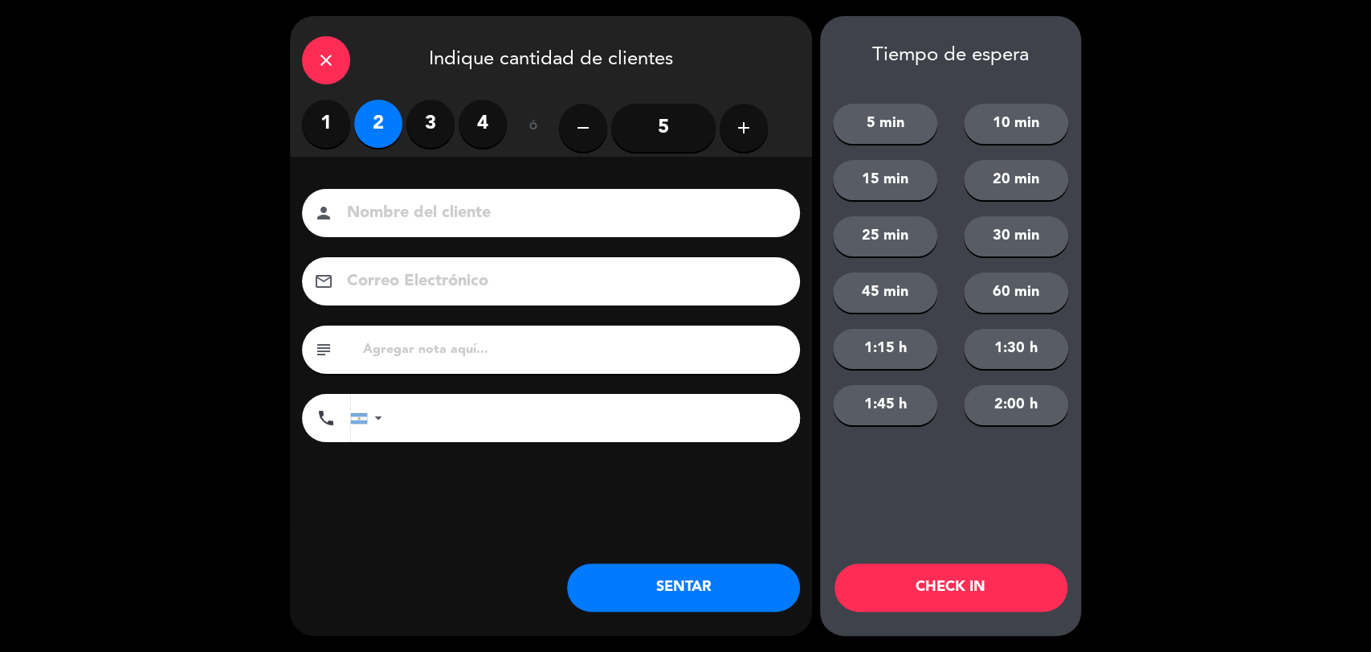
click at [342, 63] on div "close" at bounding box center [326, 60] width 48 height 48
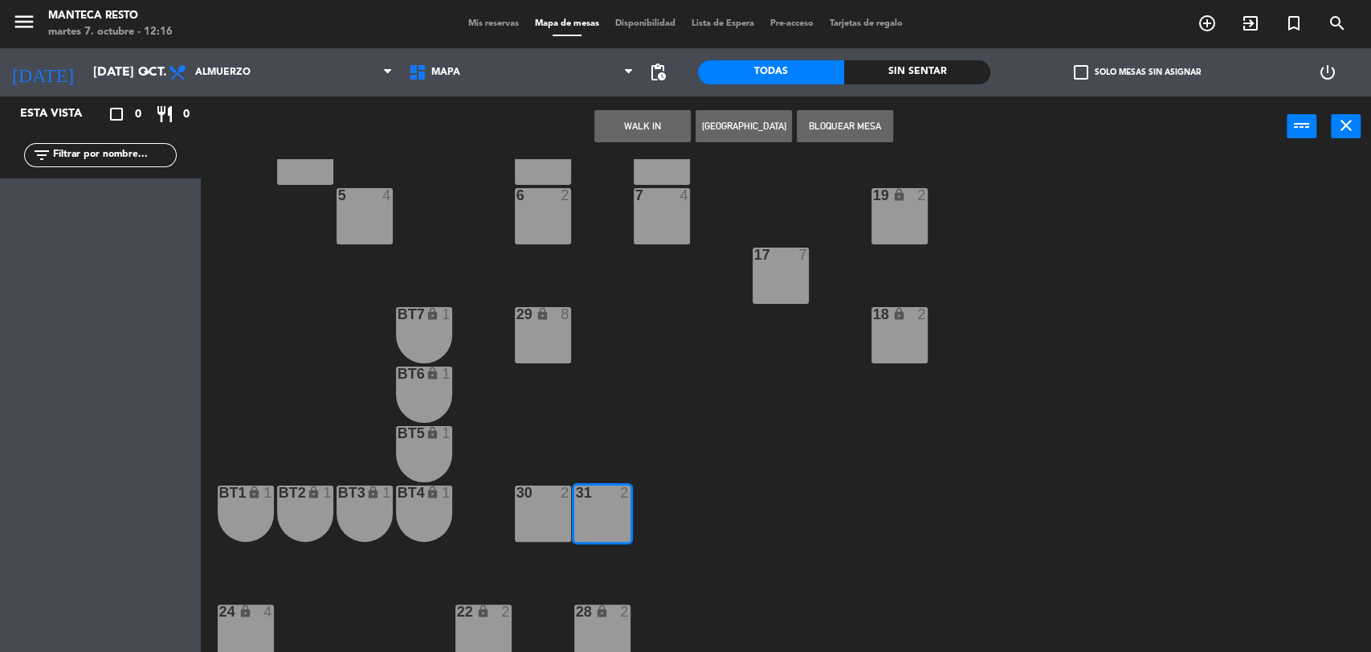
click at [746, 127] on button "[GEOGRAPHIC_DATA]" at bounding box center [744, 126] width 96 height 32
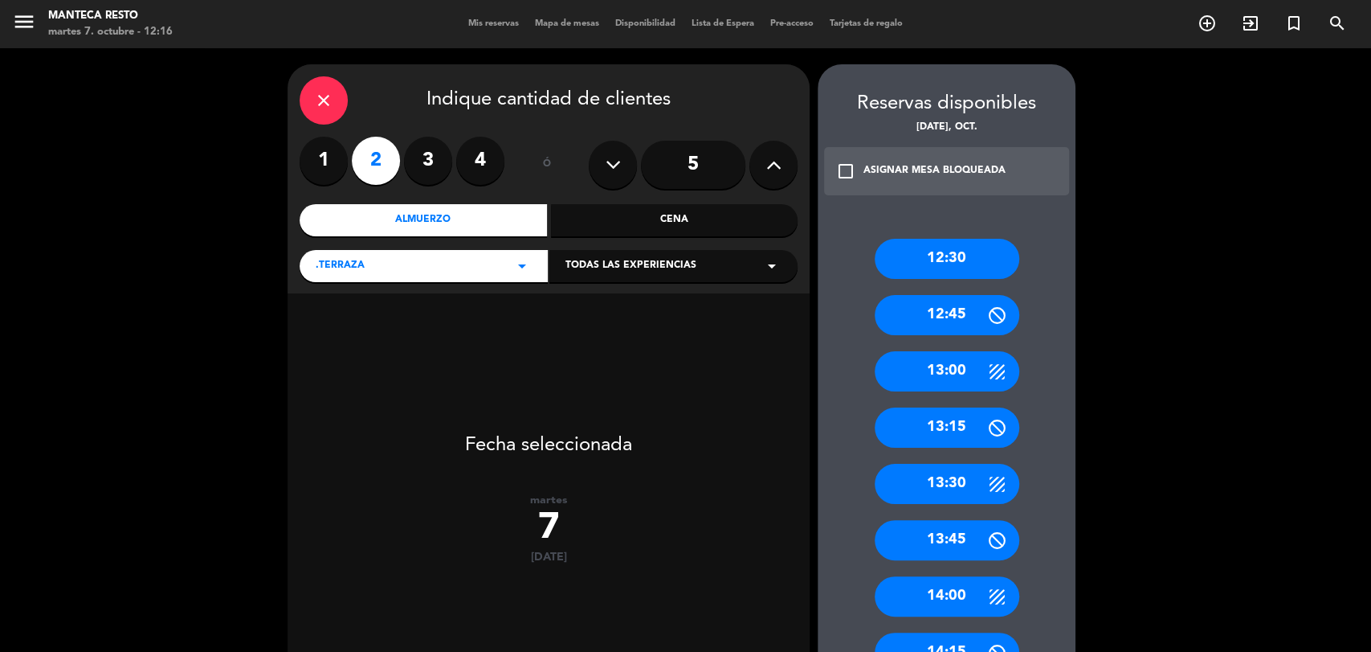
click at [966, 599] on div "14:00" at bounding box center [947, 596] width 145 height 40
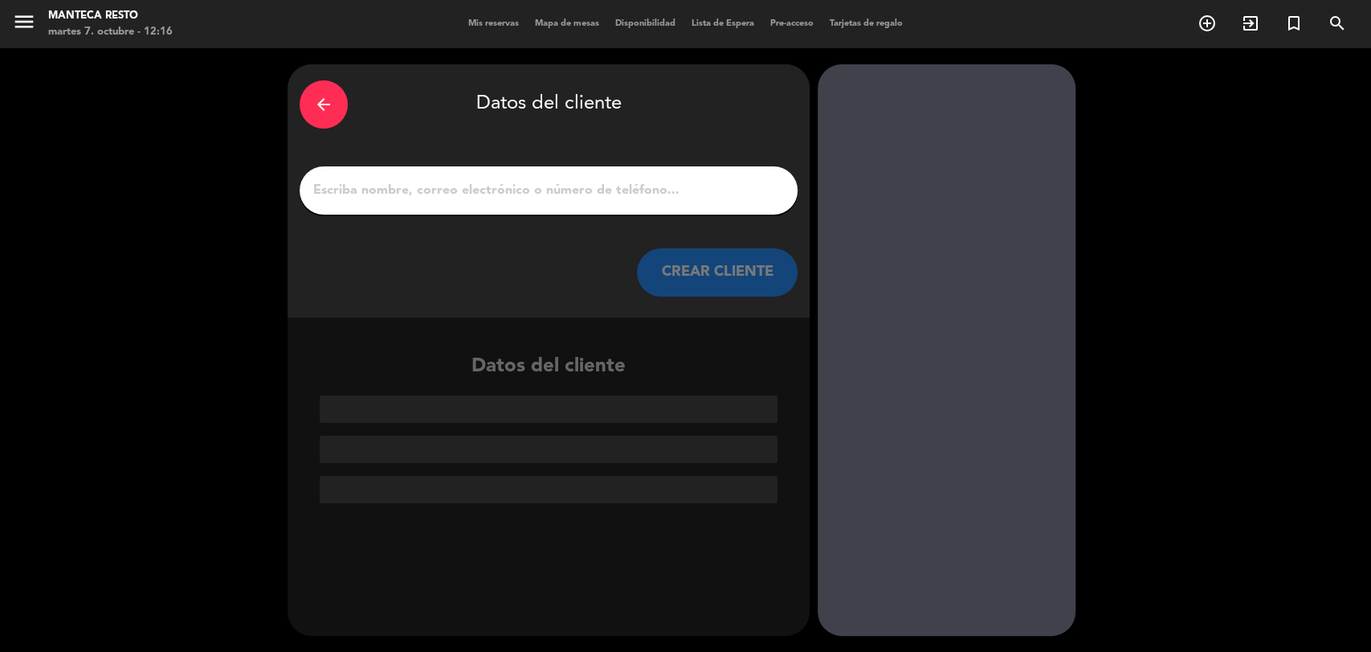
click at [558, 181] on input "1" at bounding box center [549, 190] width 474 height 22
paste input "[PERSON_NAME]"
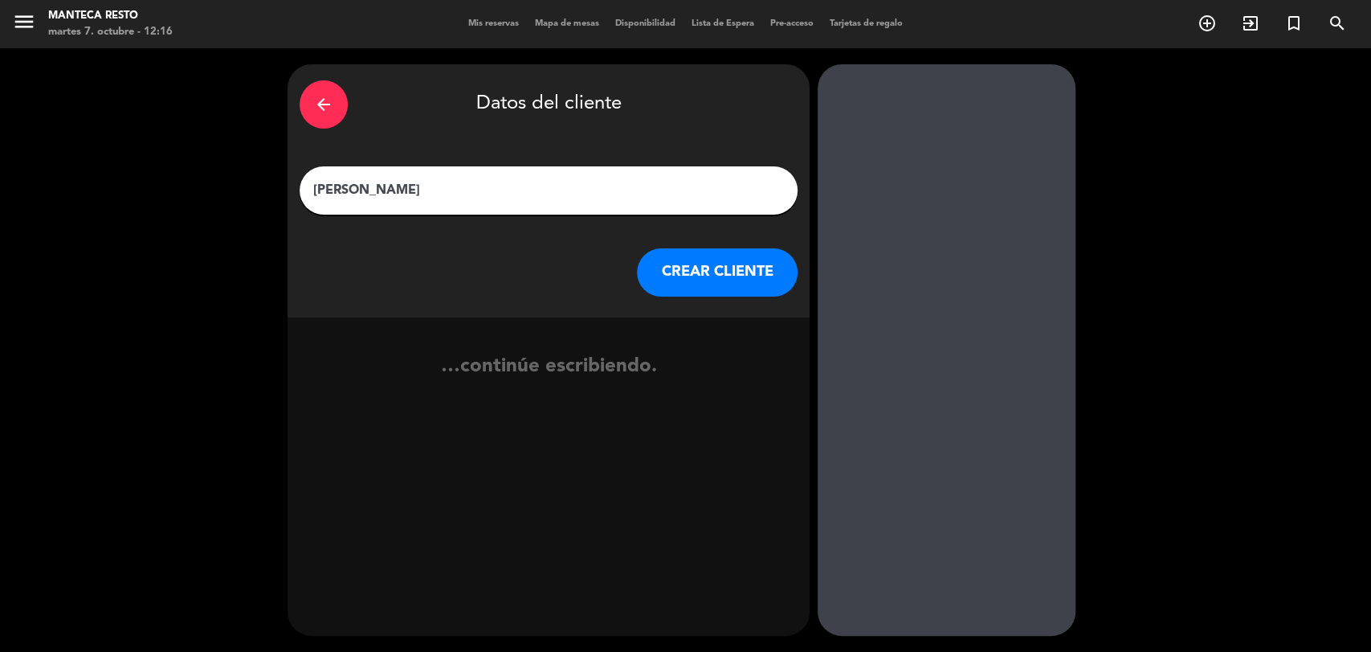
type input "[PERSON_NAME]"
click at [664, 254] on button "CREAR CLIENTE" at bounding box center [717, 272] width 161 height 48
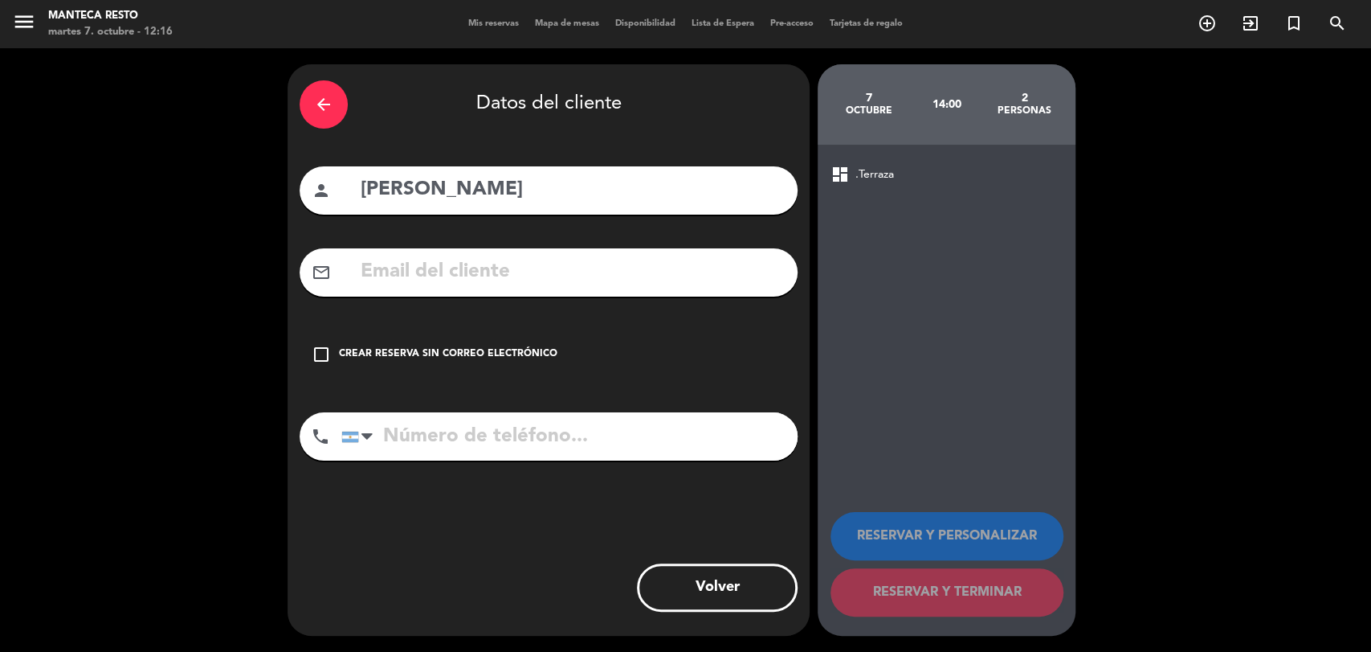
drag, startPoint x: 464, startPoint y: 266, endPoint x: 463, endPoint y: 315, distance: 49.0
click at [463, 269] on input "text" at bounding box center [572, 271] width 427 height 33
paste input "[EMAIL_ADDRESS][DOMAIN_NAME]"
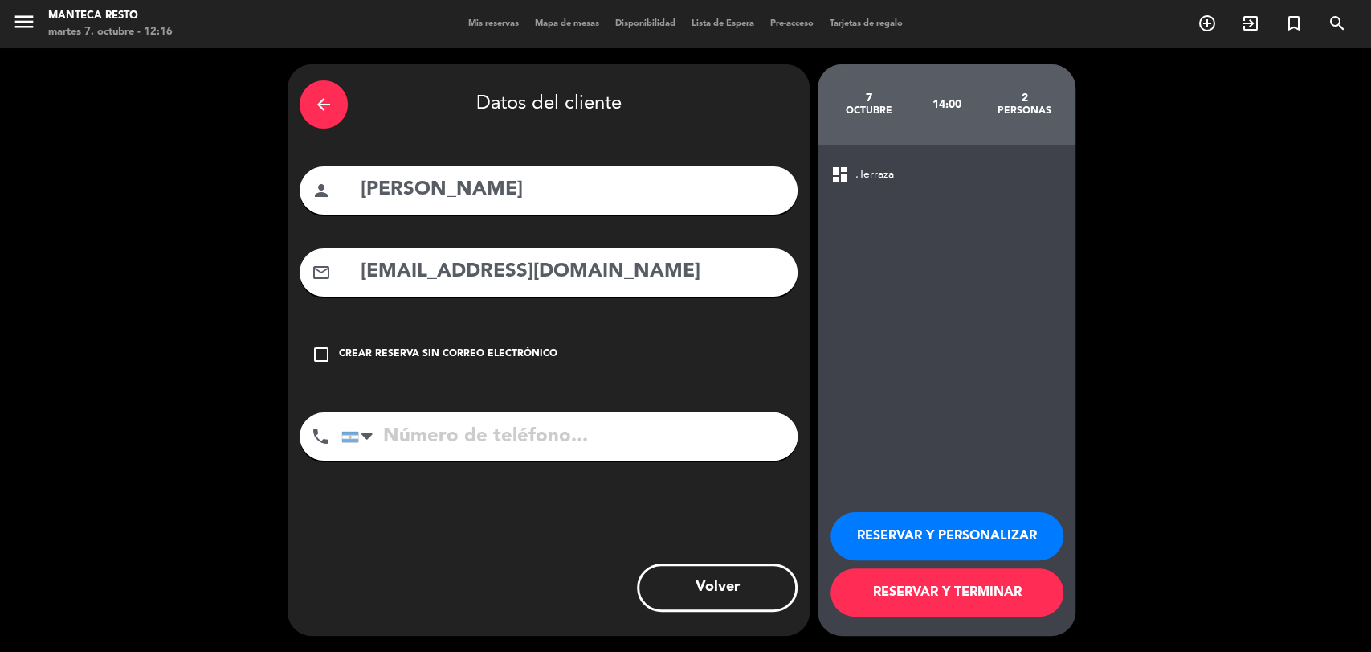
type input "[EMAIL_ADDRESS][DOMAIN_NAME]"
click at [530, 428] on input "tel" at bounding box center [569, 436] width 456 height 48
paste input "[PHONE_NUMBER]"
type input "[PHONE_NUMBER]"
drag, startPoint x: 1044, startPoint y: 607, endPoint x: 1008, endPoint y: 596, distance: 36.9
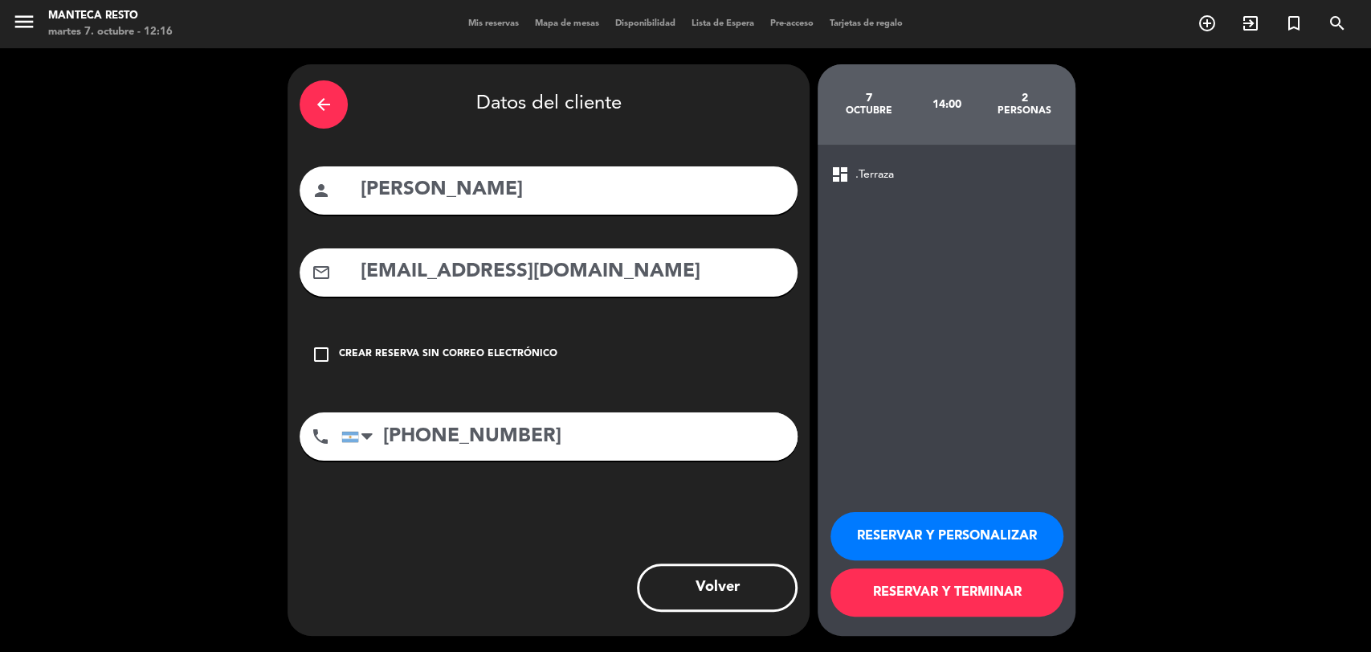
click at [1041, 607] on button "RESERVAR Y TERMINAR" at bounding box center [947, 592] width 233 height 48
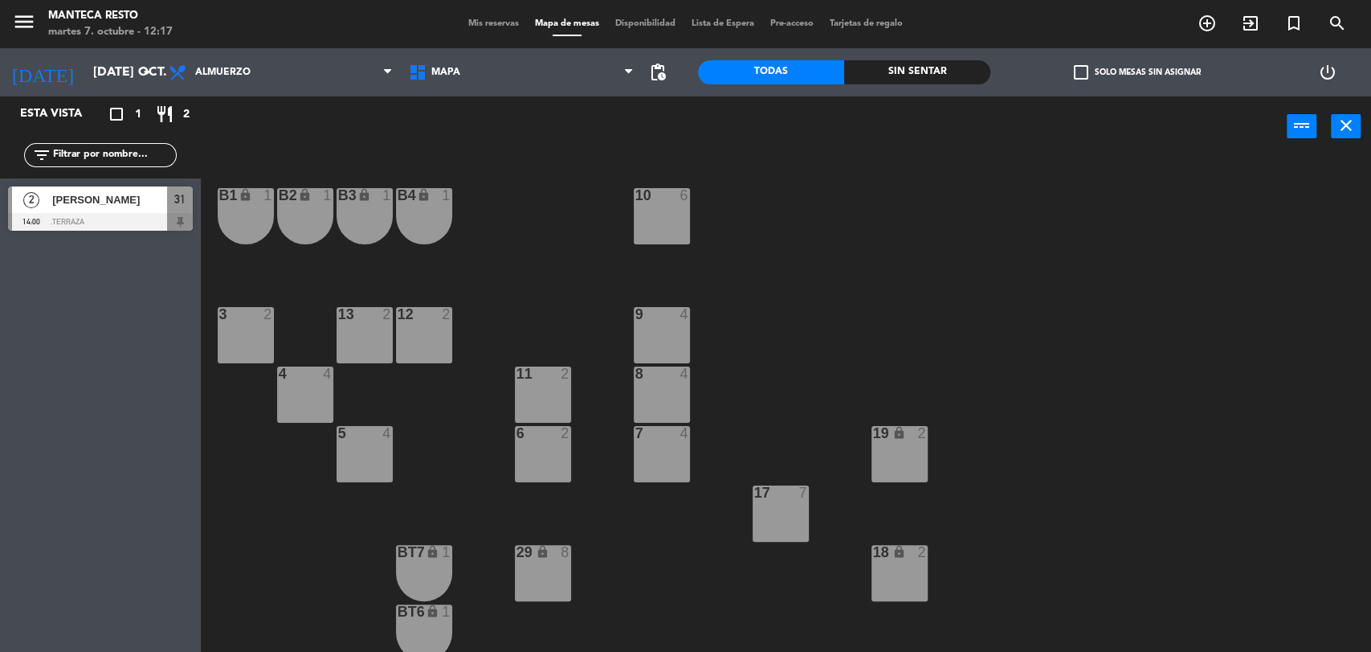
click at [493, 21] on span "Mis reservas" at bounding box center [493, 23] width 67 height 9
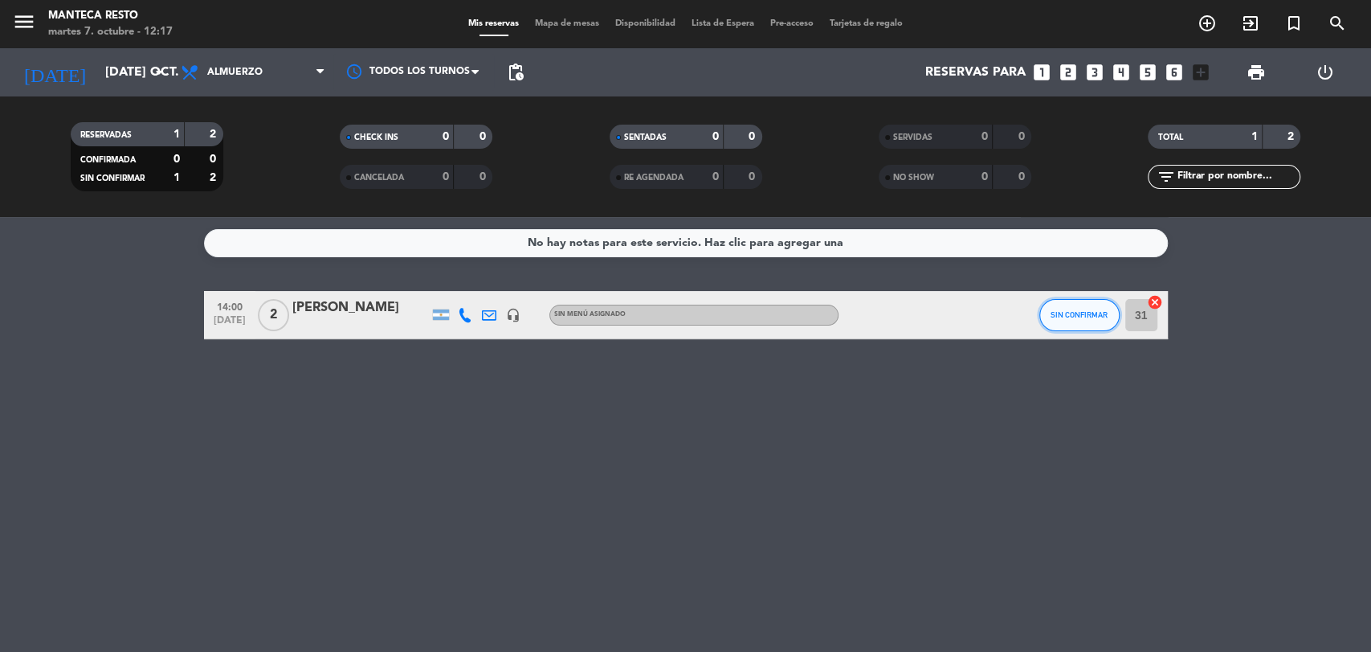
click at [1091, 314] on span "SIN CONFIRMAR" at bounding box center [1079, 314] width 57 height 9
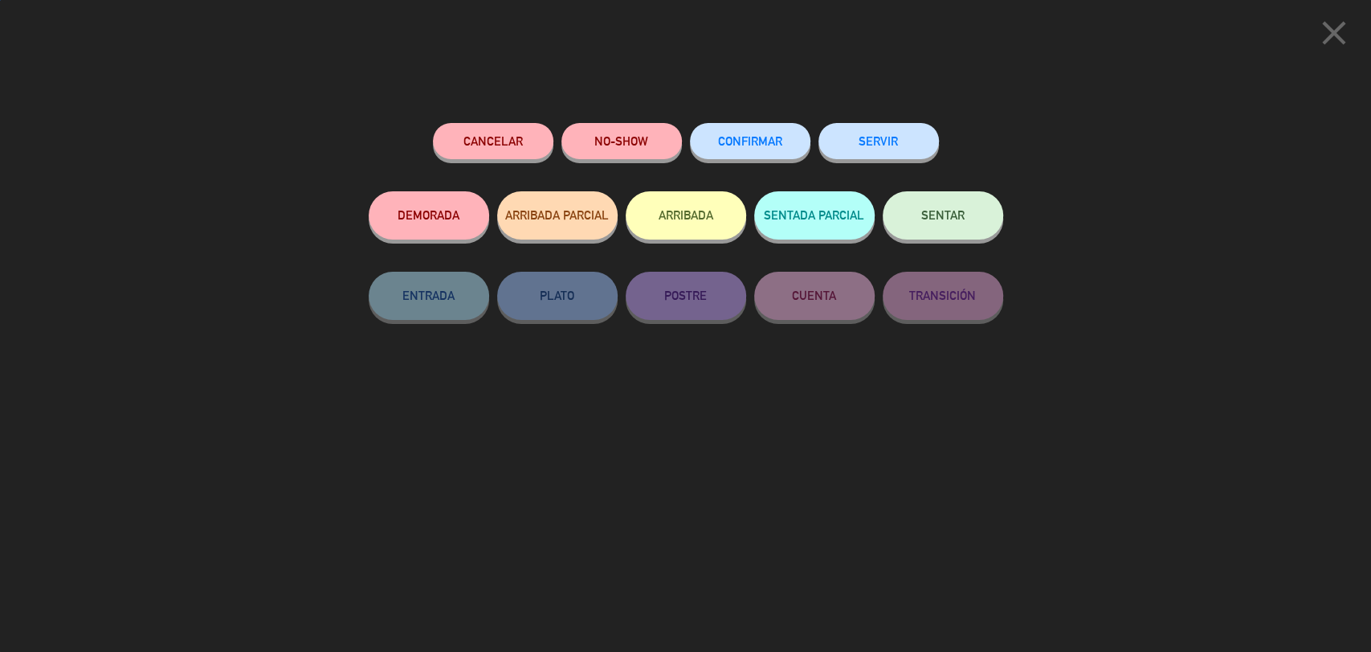
click at [754, 137] on span "CONFIRMAR" at bounding box center [750, 141] width 64 height 14
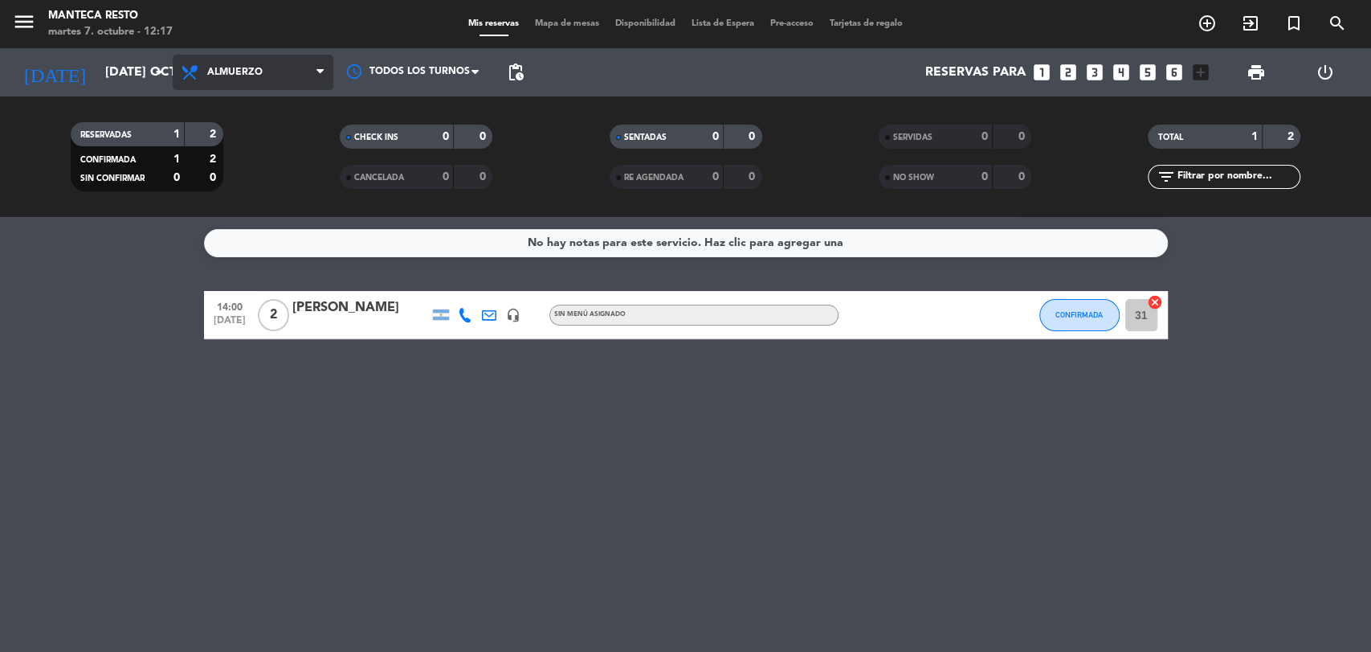
click at [280, 63] on span "Almuerzo" at bounding box center [253, 72] width 161 height 35
